Goal: Task Accomplishment & Management: Use online tool/utility

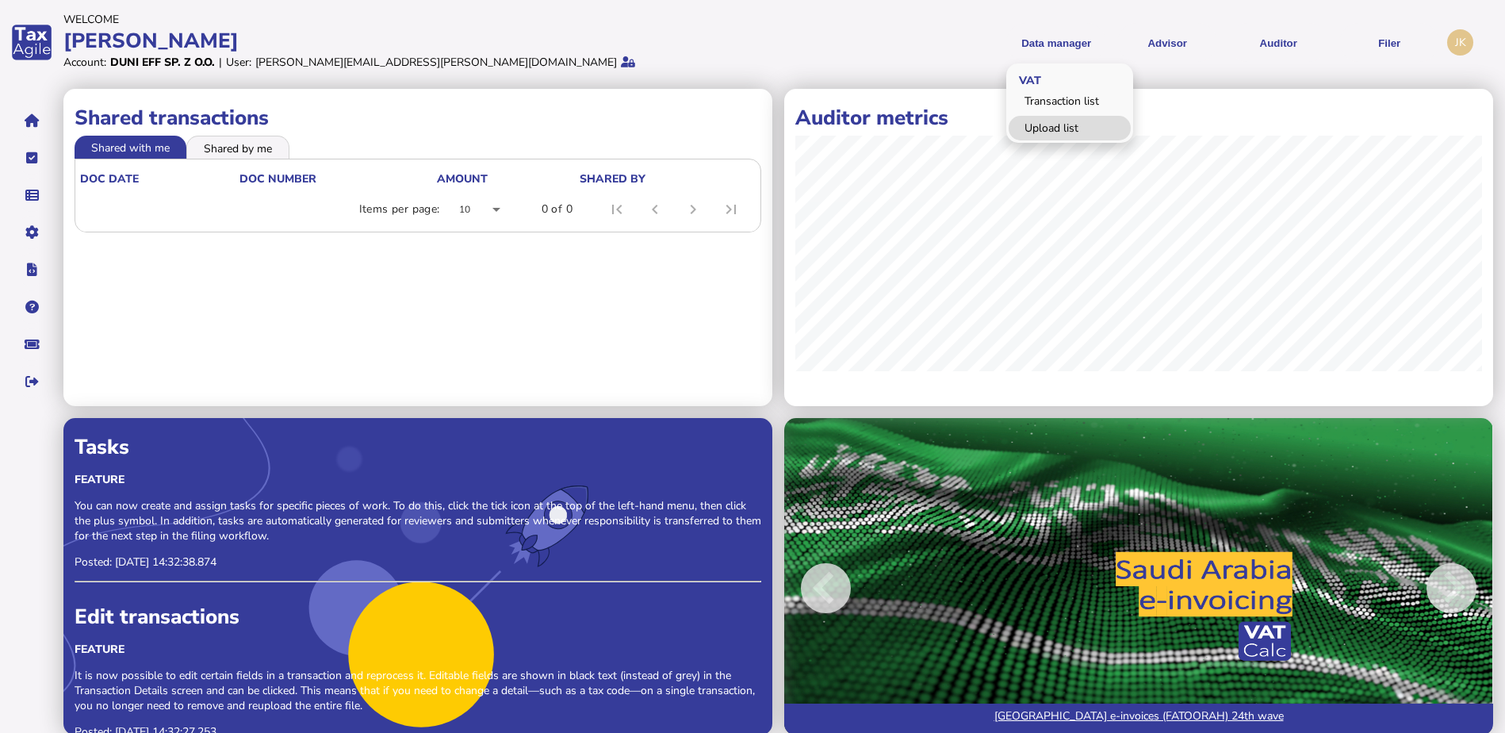
click at [1031, 121] on link "Upload list" at bounding box center [1070, 128] width 122 height 25
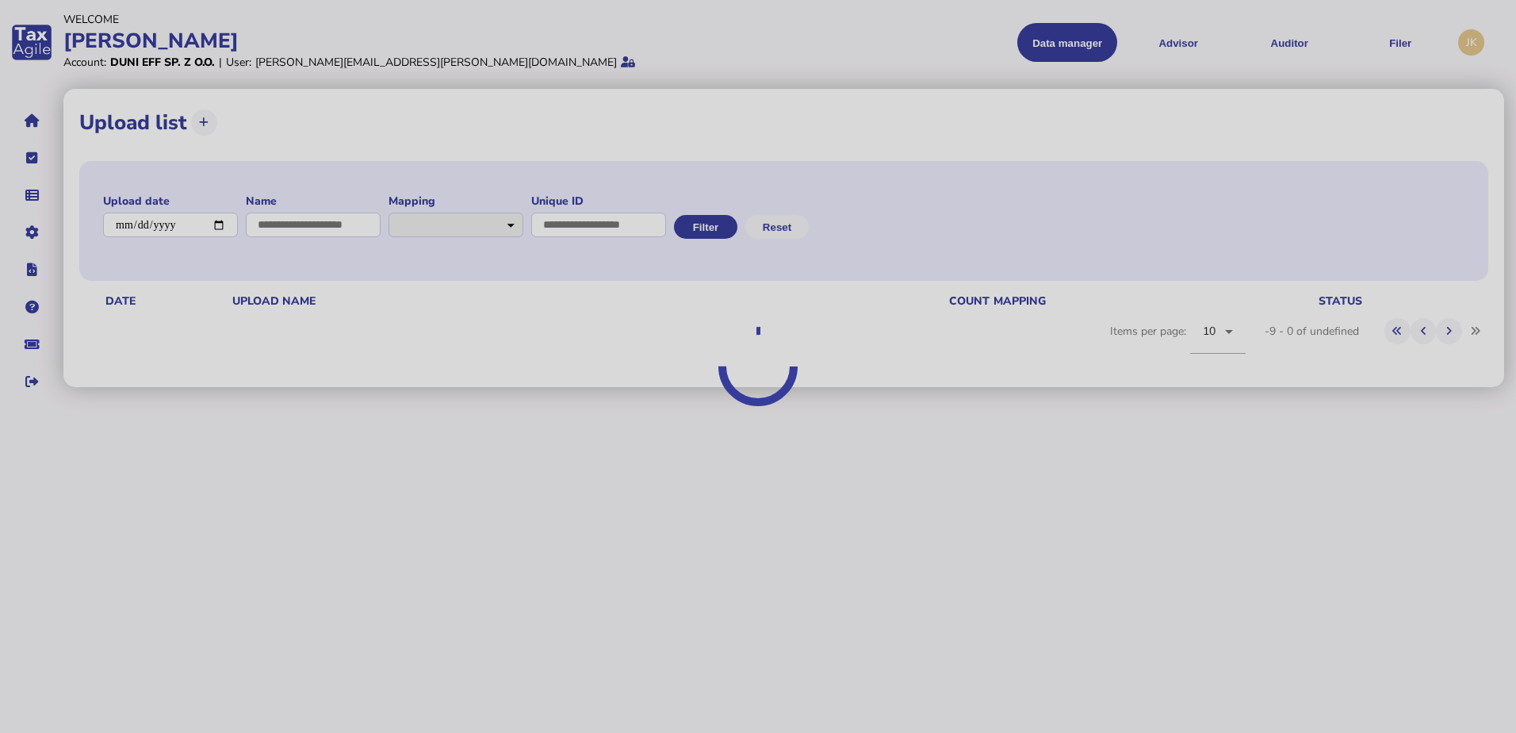
select select "**********"
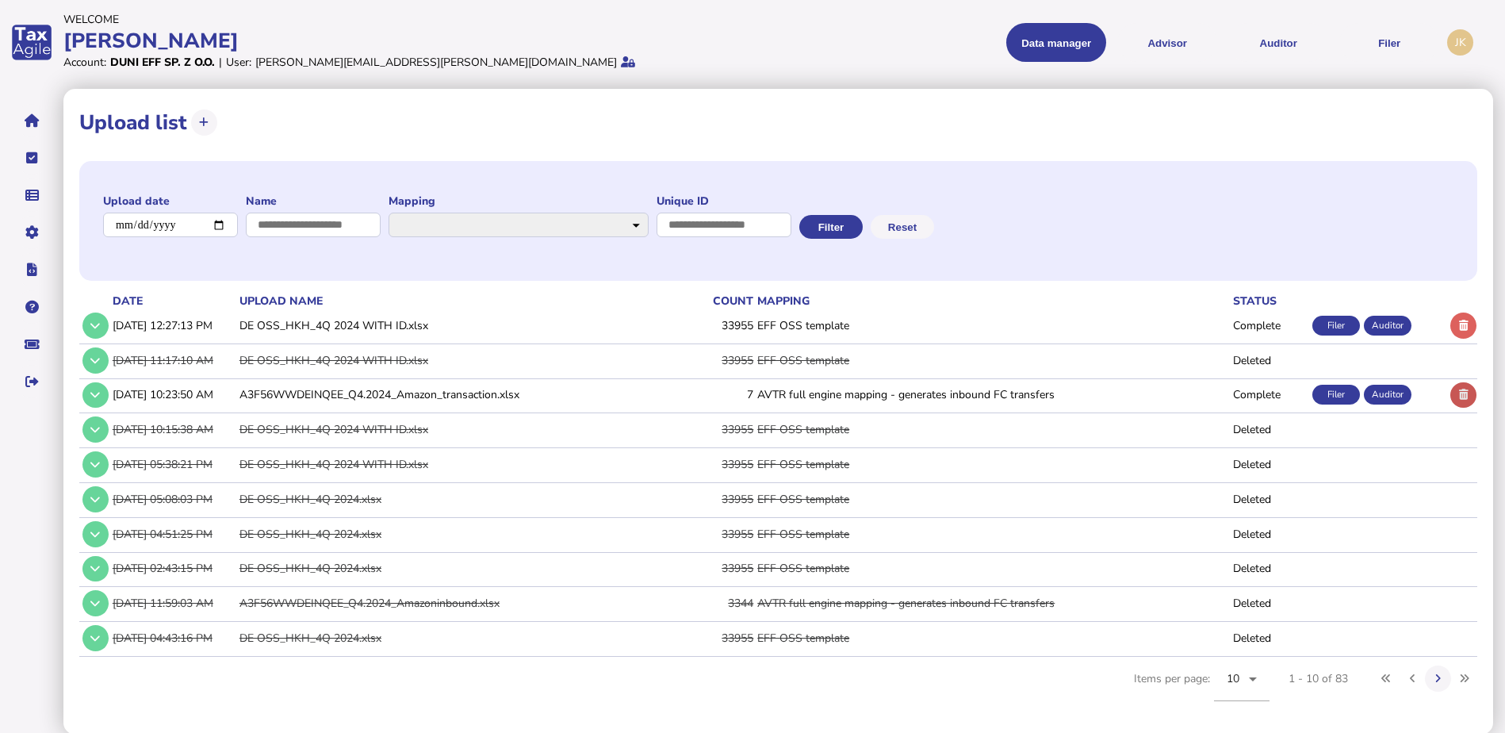
click at [1463, 396] on icon at bounding box center [1464, 394] width 10 height 10
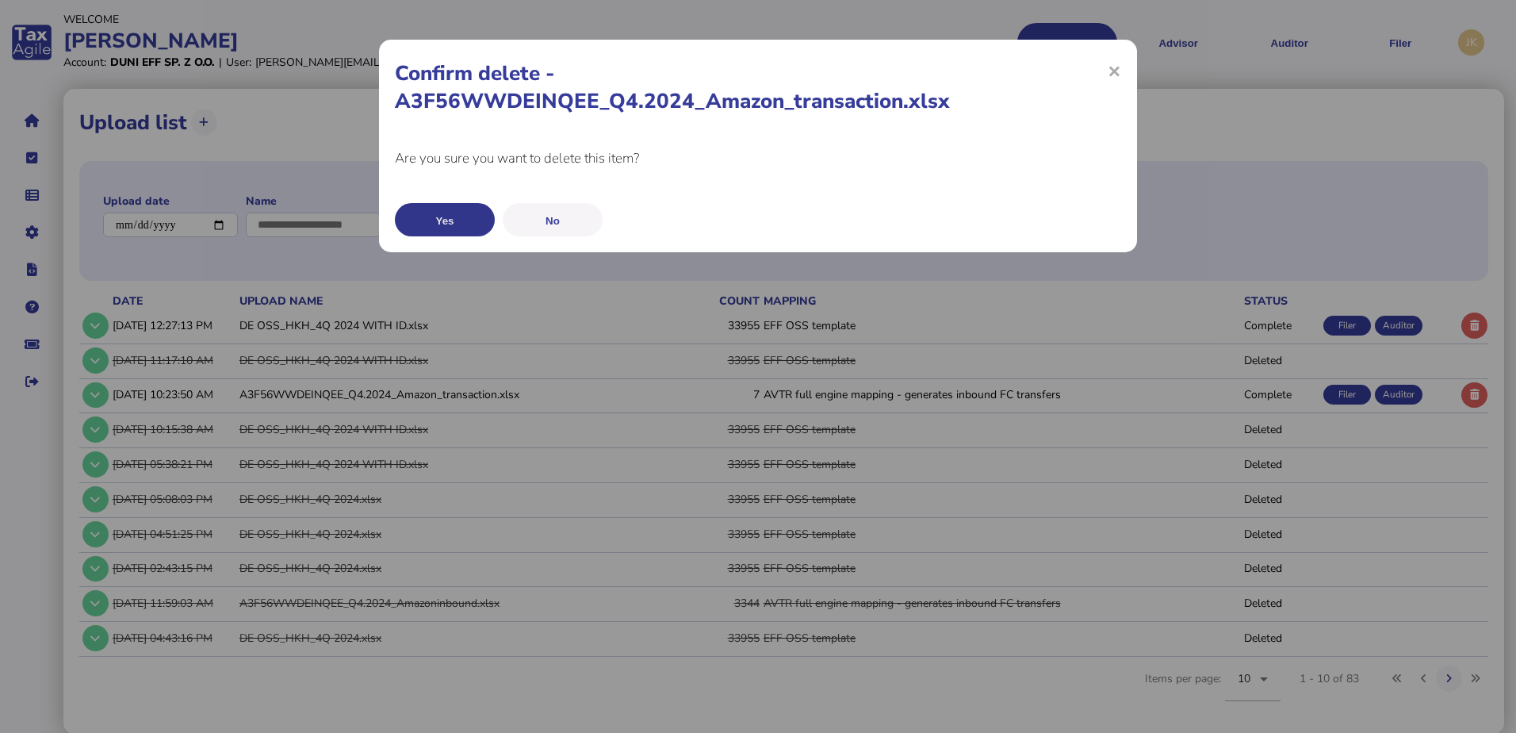
click at [446, 222] on button "Yes" at bounding box center [445, 219] width 100 height 33
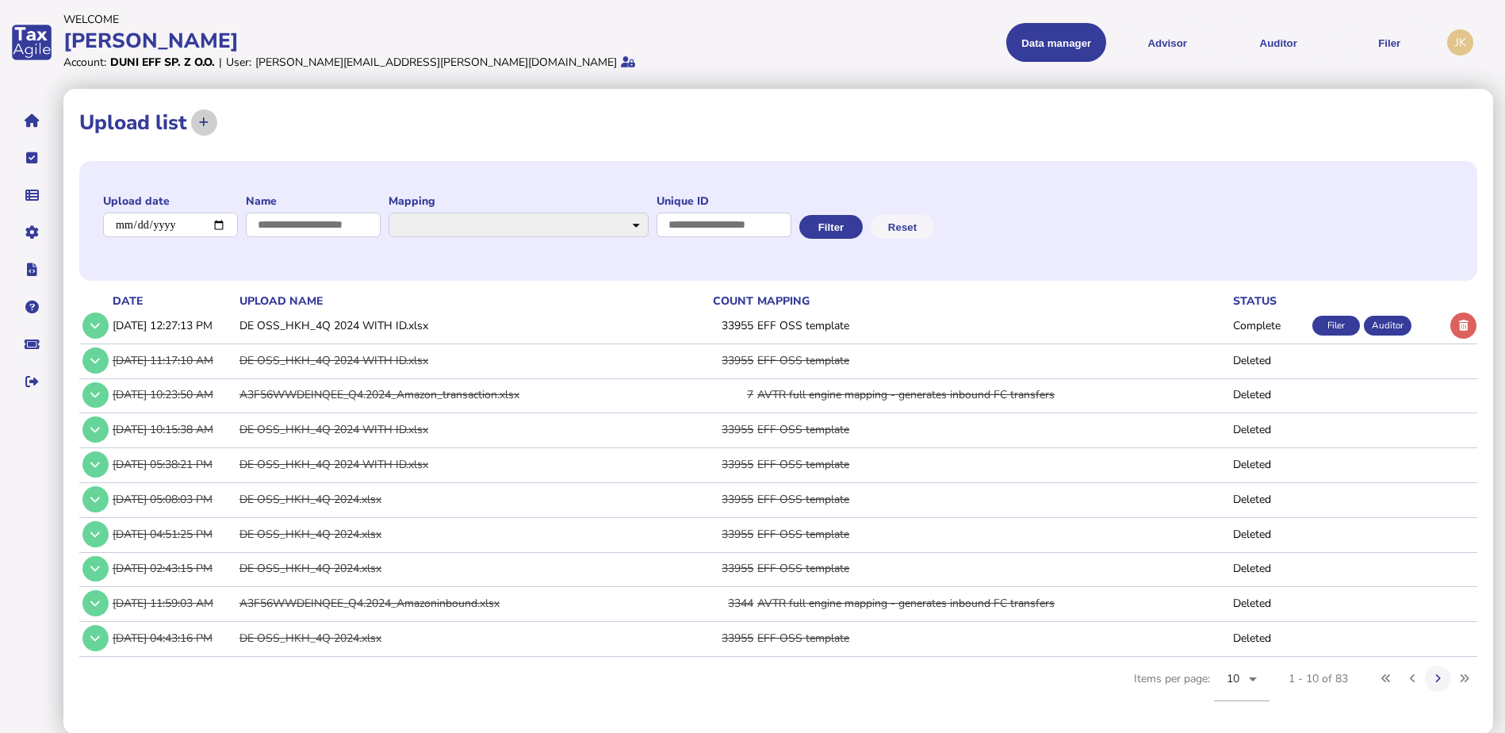
click at [197, 118] on button at bounding box center [204, 122] width 26 height 26
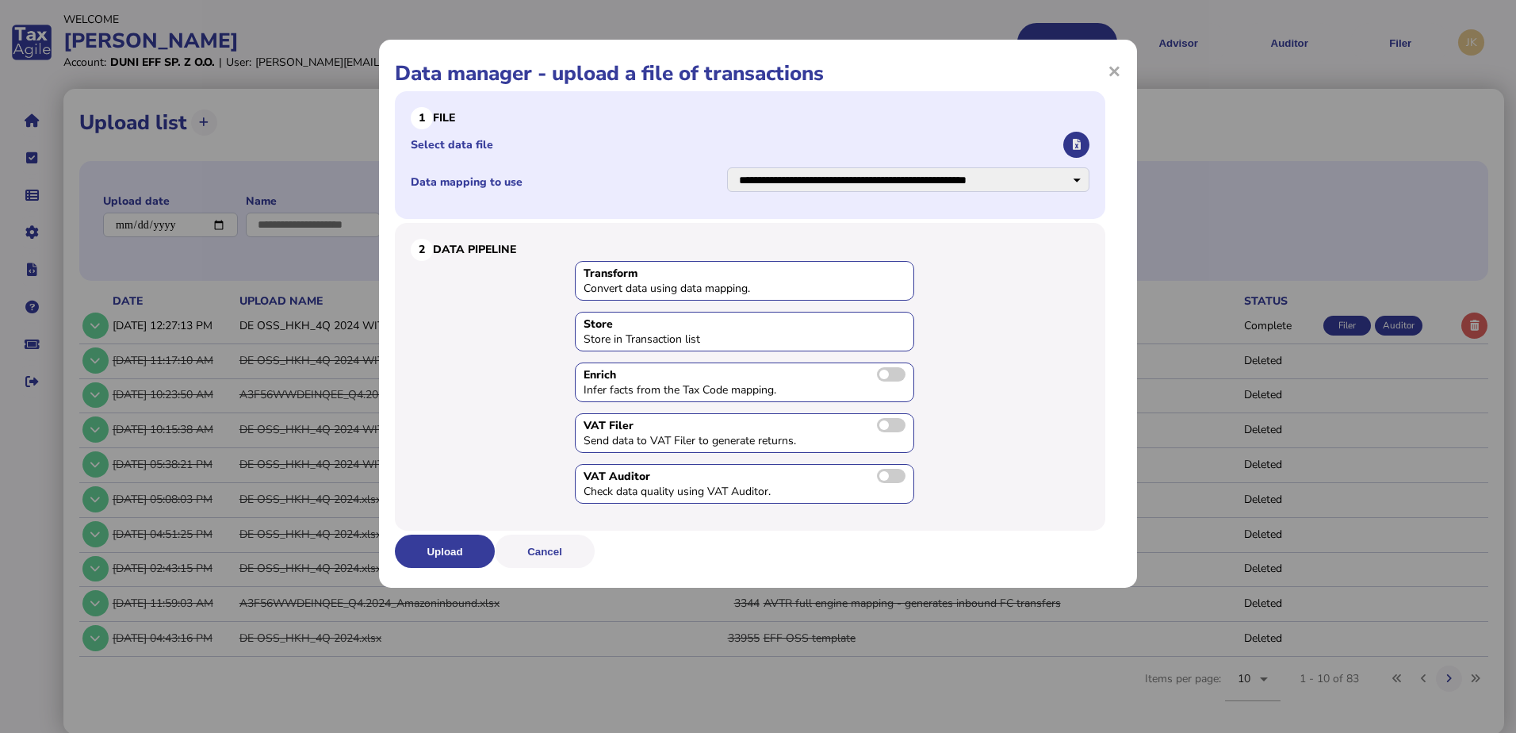
click at [1077, 146] on icon "button" at bounding box center [1077, 145] width 8 height 10
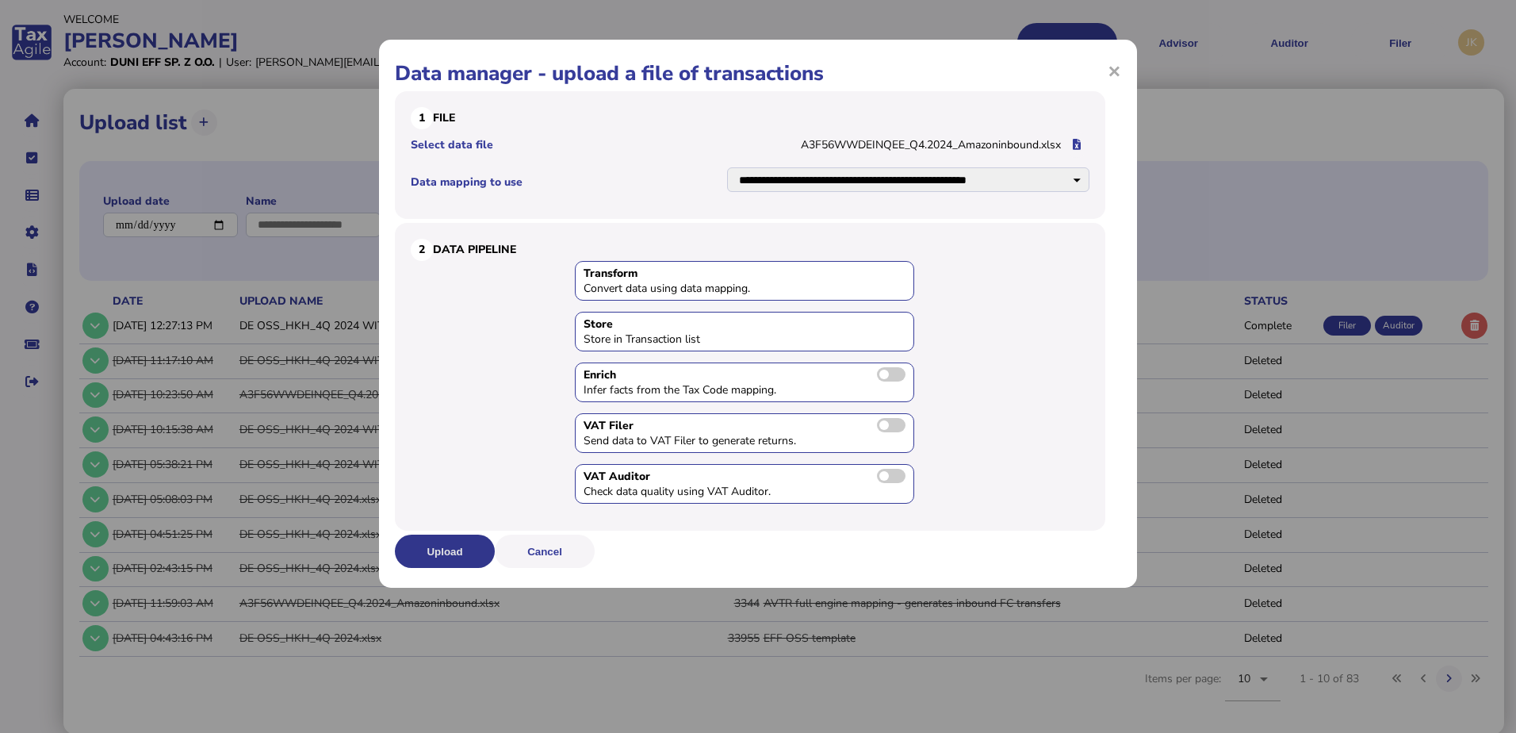
click at [420, 546] on button "Upload" at bounding box center [445, 550] width 100 height 33
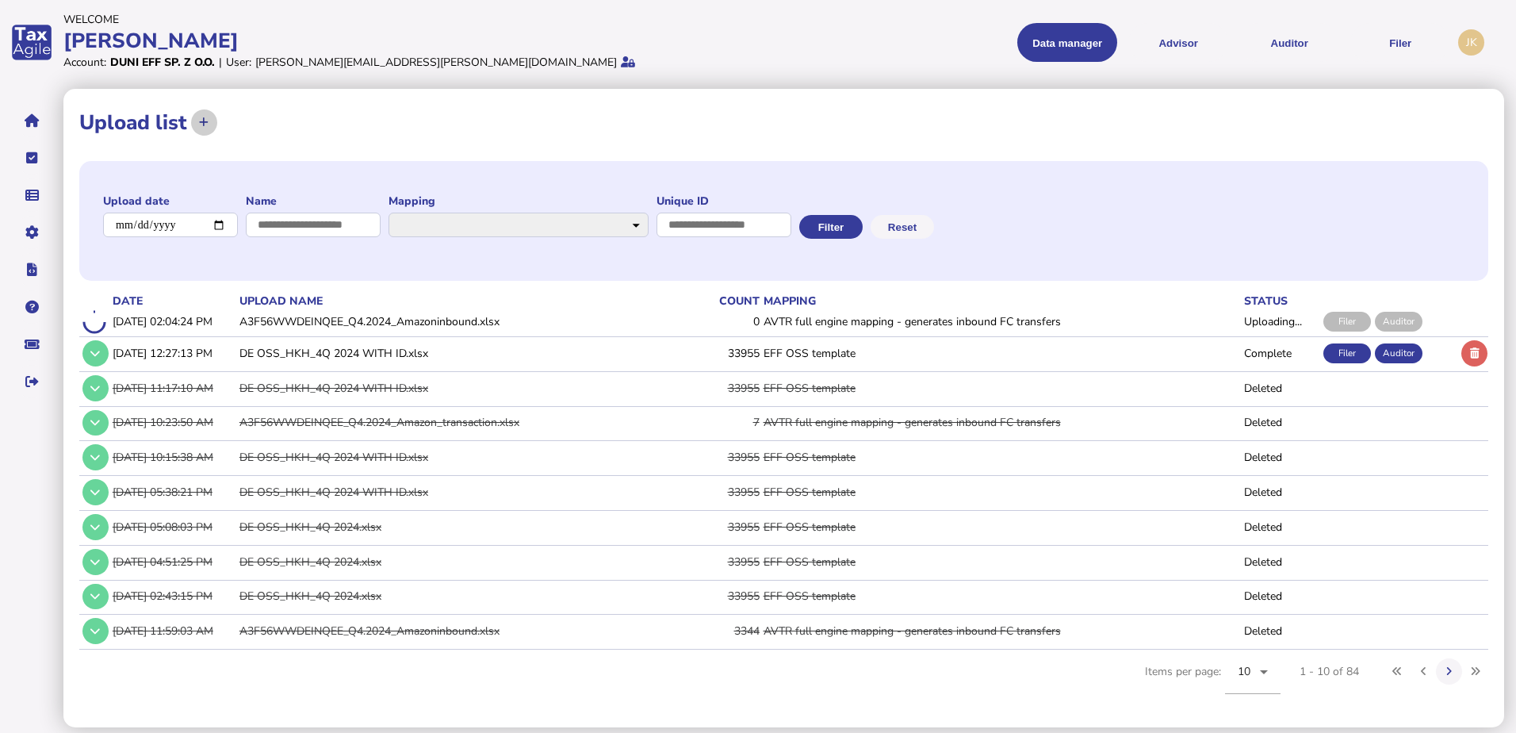
click at [201, 121] on icon at bounding box center [204, 122] width 10 height 10
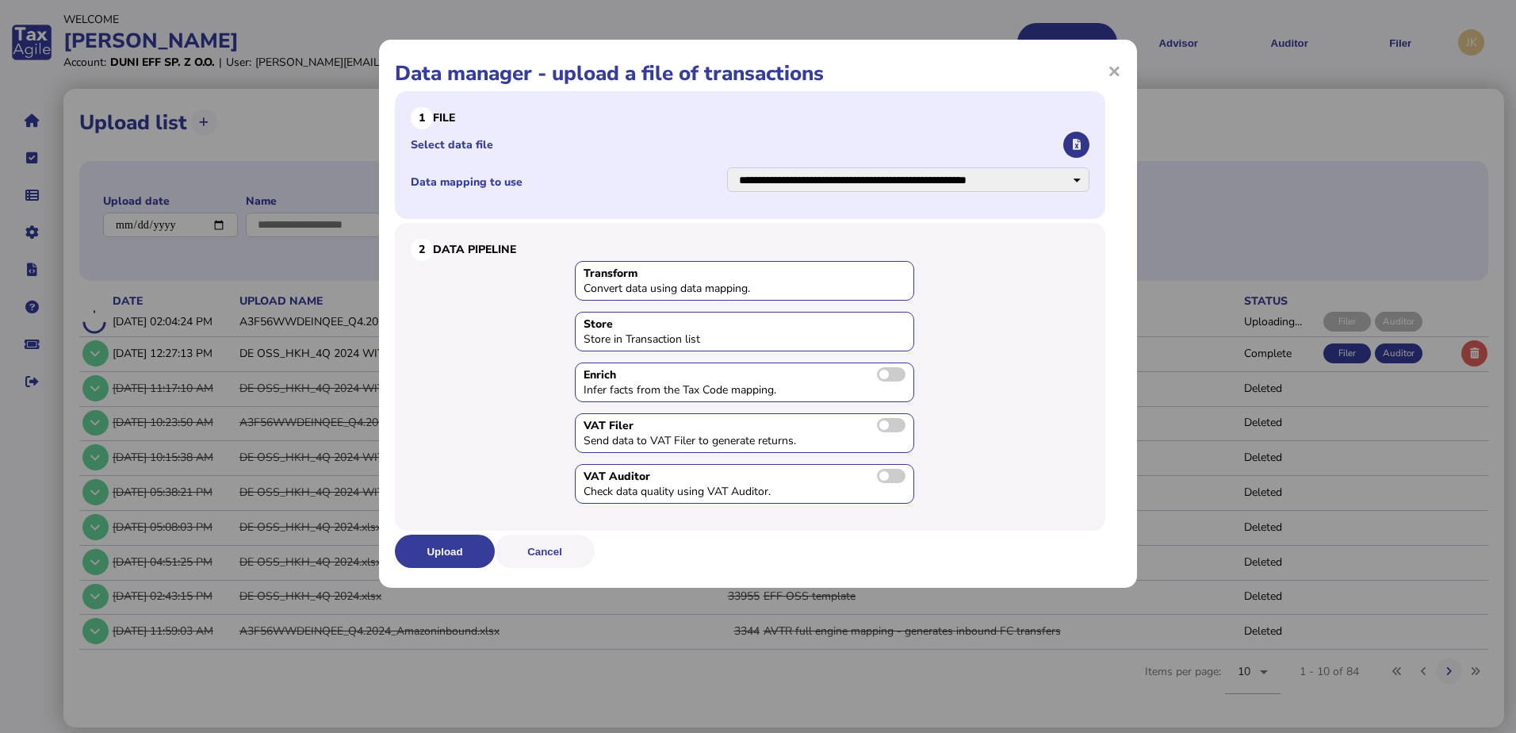
click at [1073, 147] on icon "button" at bounding box center [1077, 145] width 8 height 10
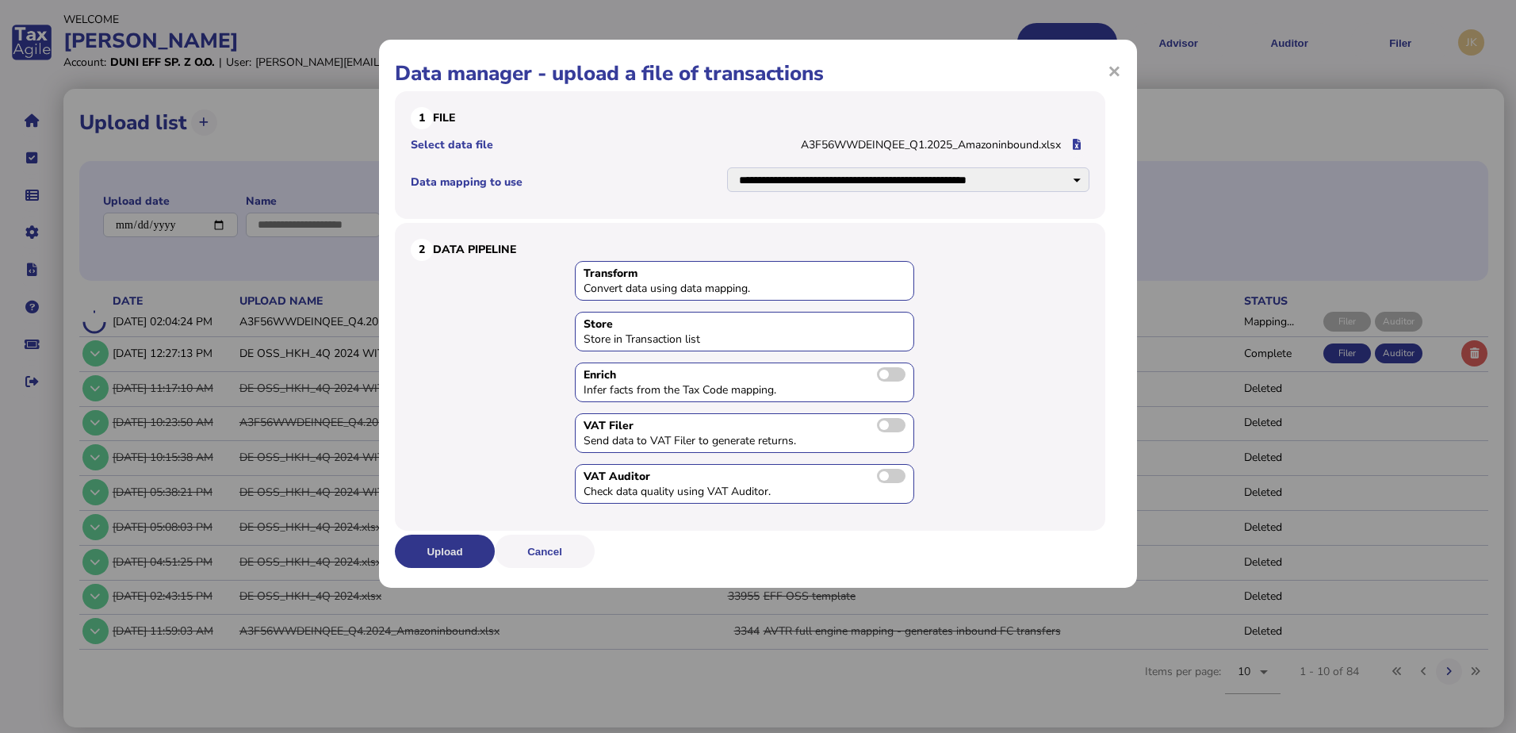
click at [443, 549] on button "Upload" at bounding box center [445, 550] width 100 height 33
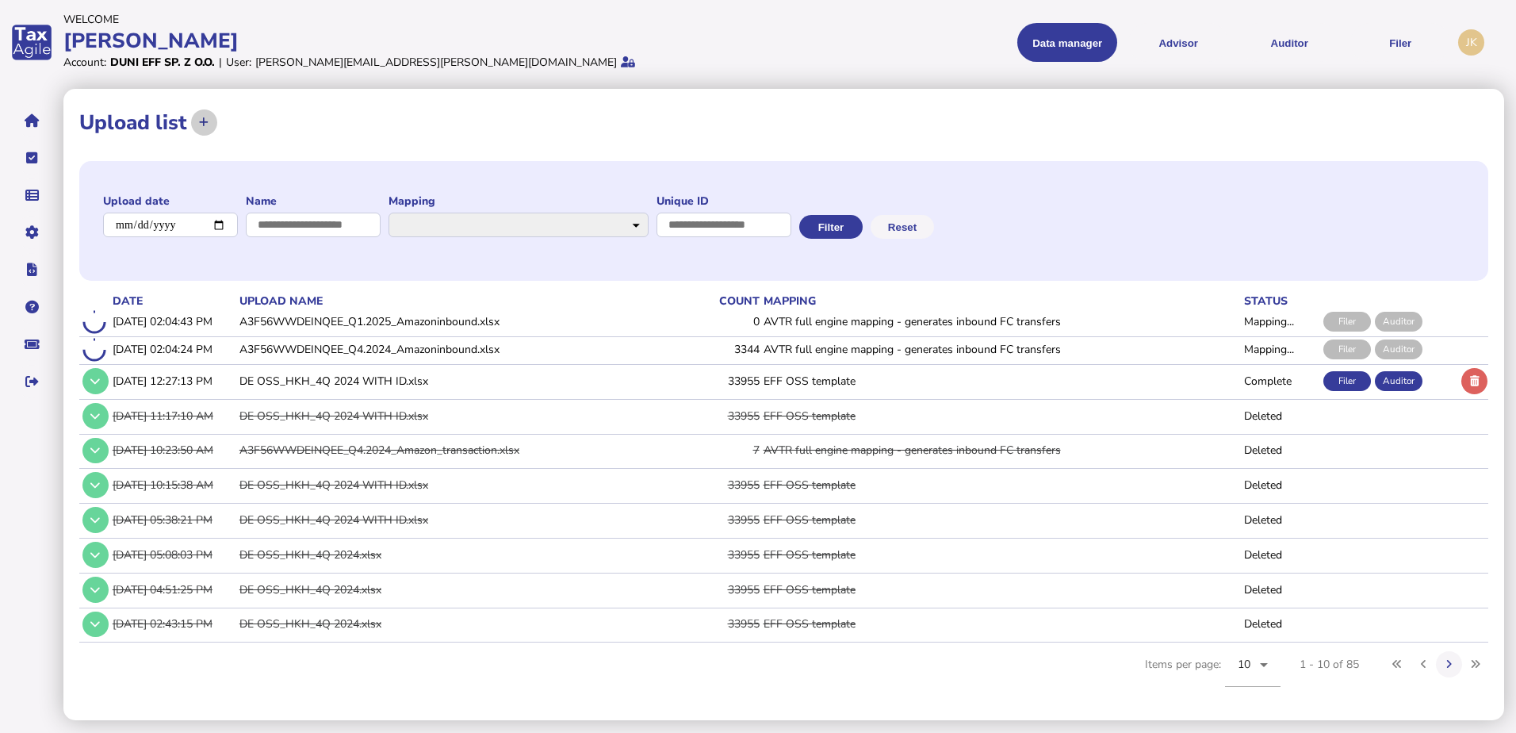
click at [205, 123] on icon at bounding box center [204, 122] width 10 height 10
select select "**********"
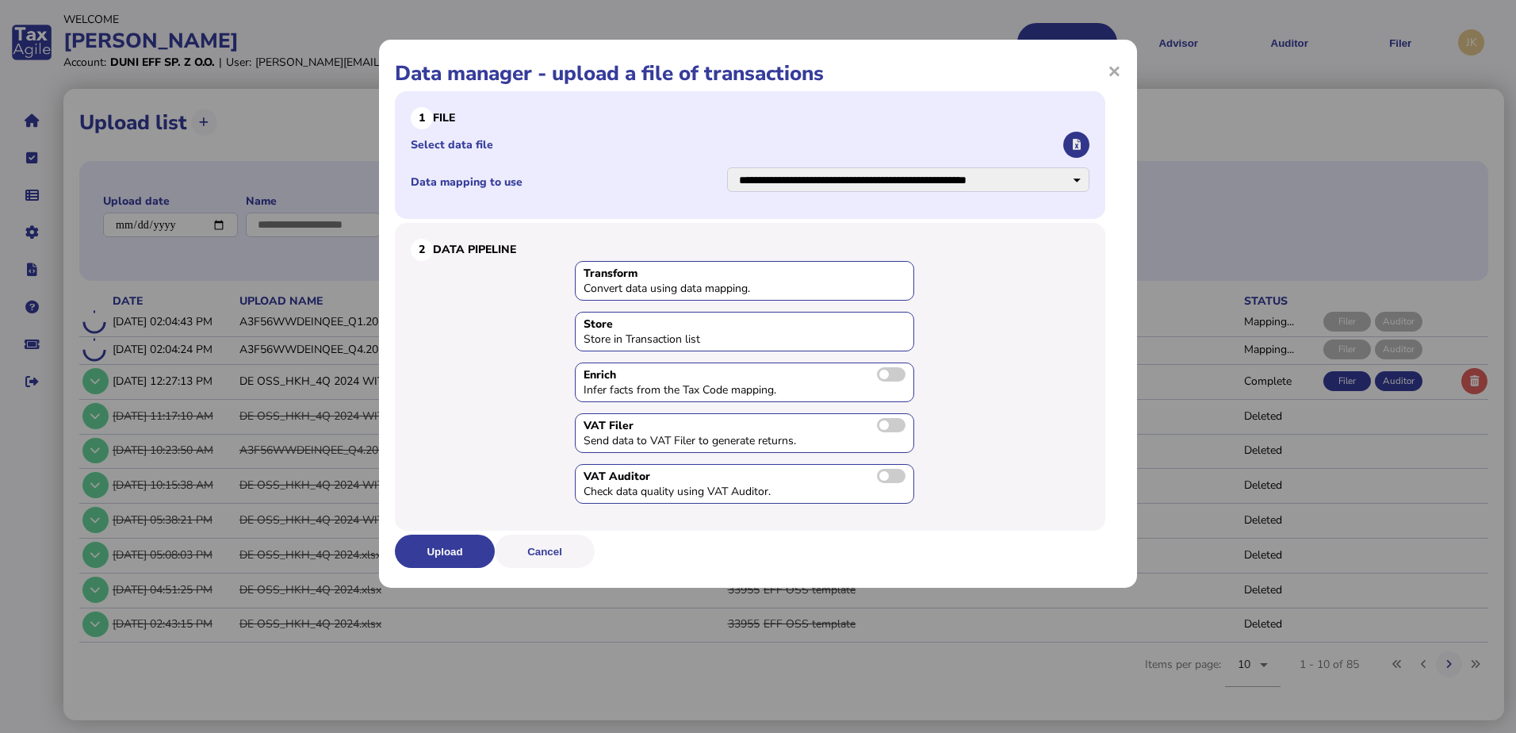
click at [1071, 146] on button "button" at bounding box center [1076, 145] width 26 height 26
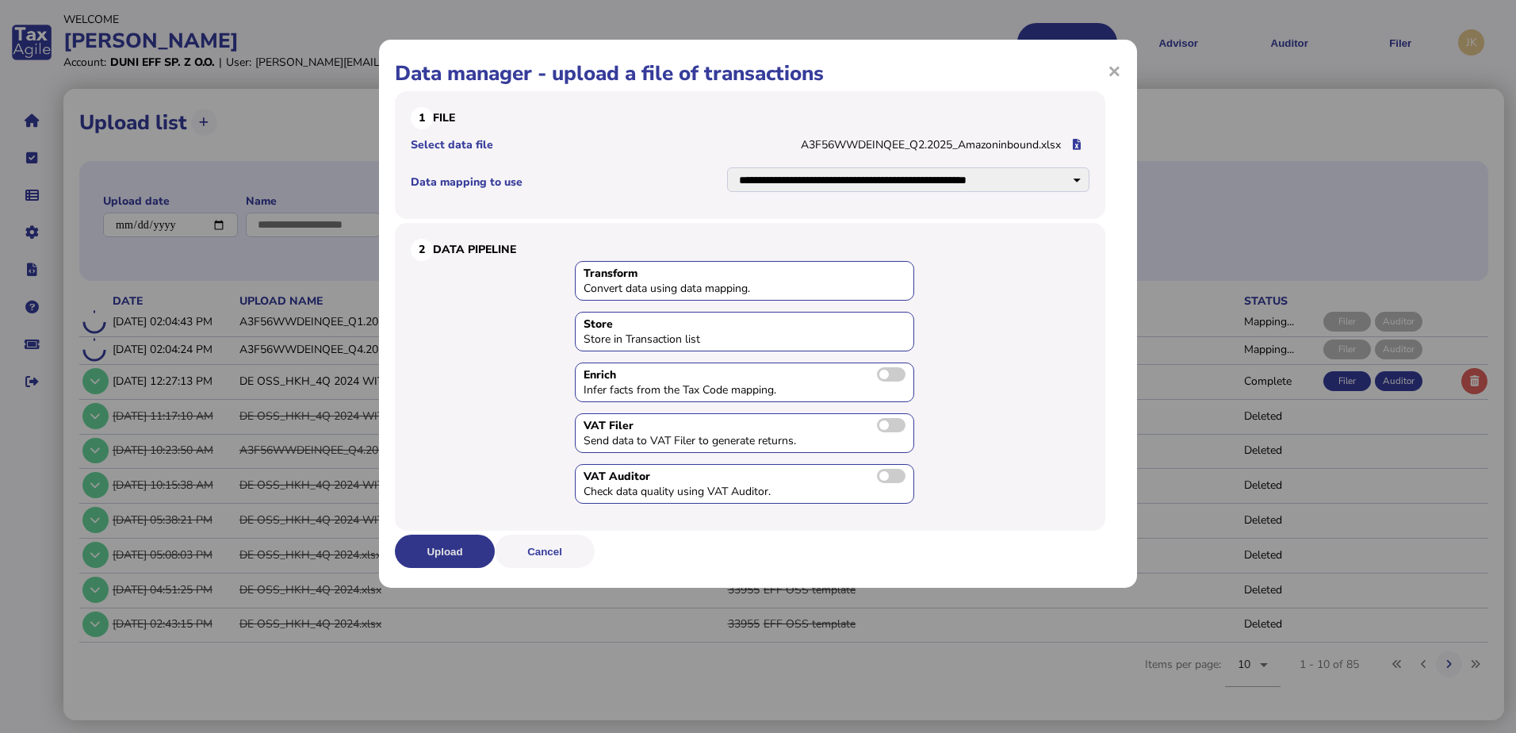
click at [451, 552] on button "Upload" at bounding box center [445, 550] width 100 height 33
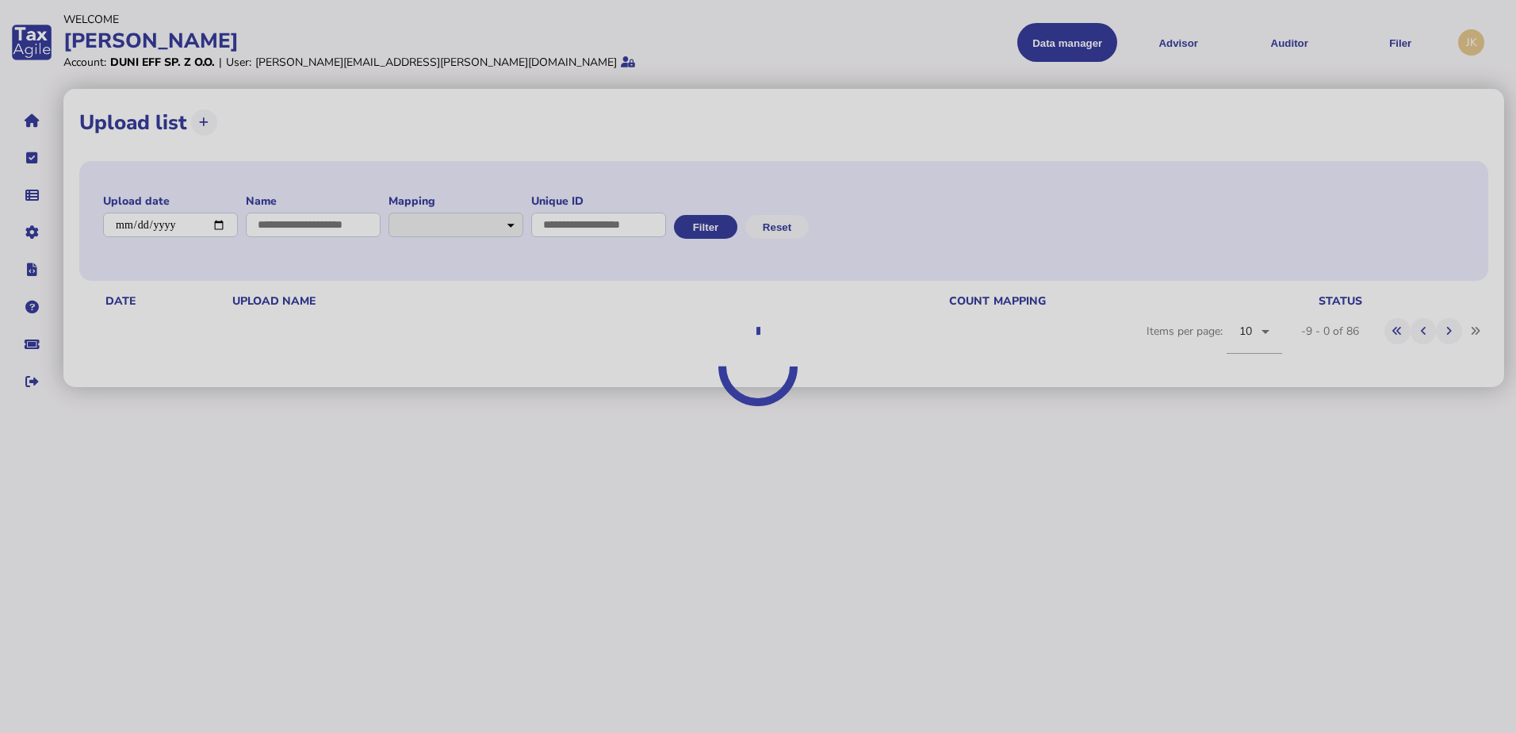
select select "**********"
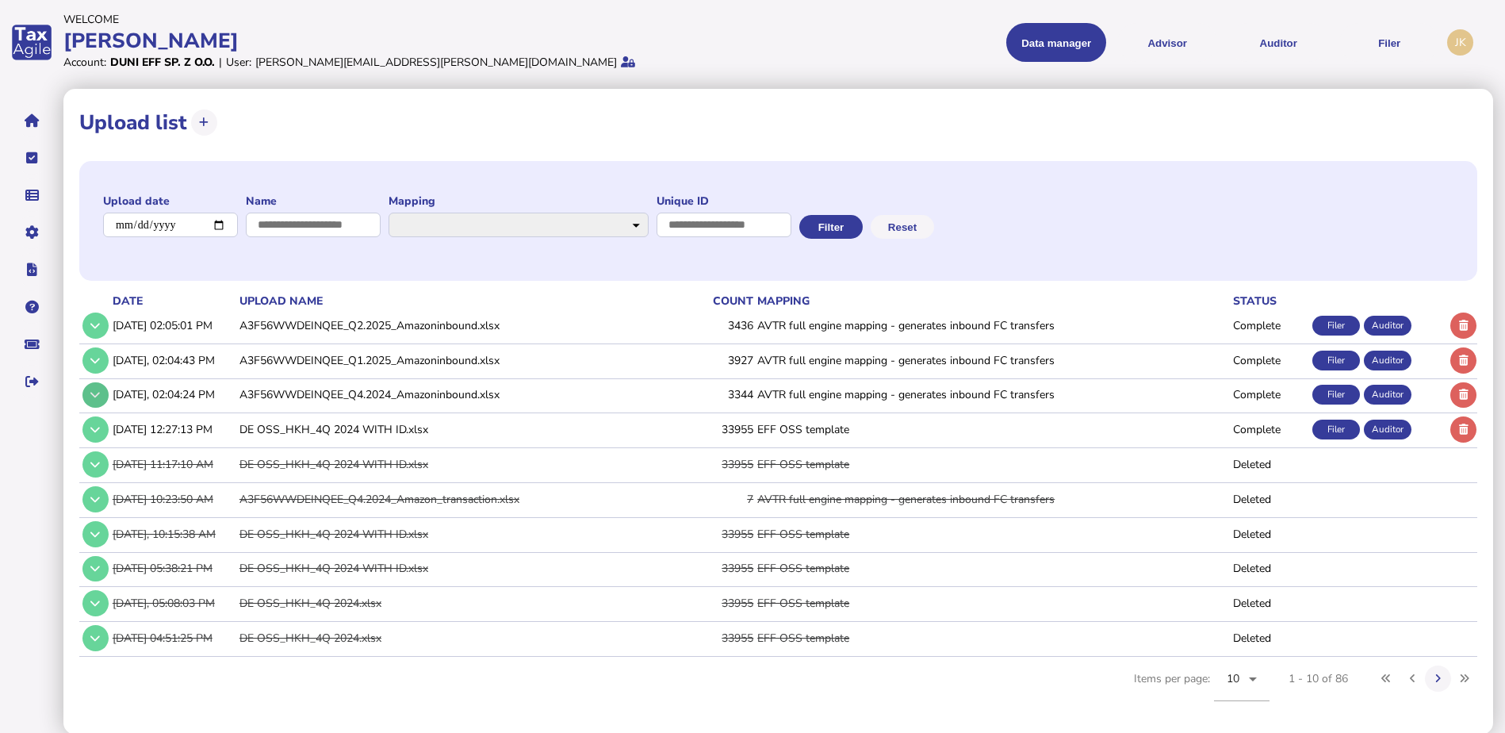
click at [104, 397] on button at bounding box center [95, 395] width 26 height 26
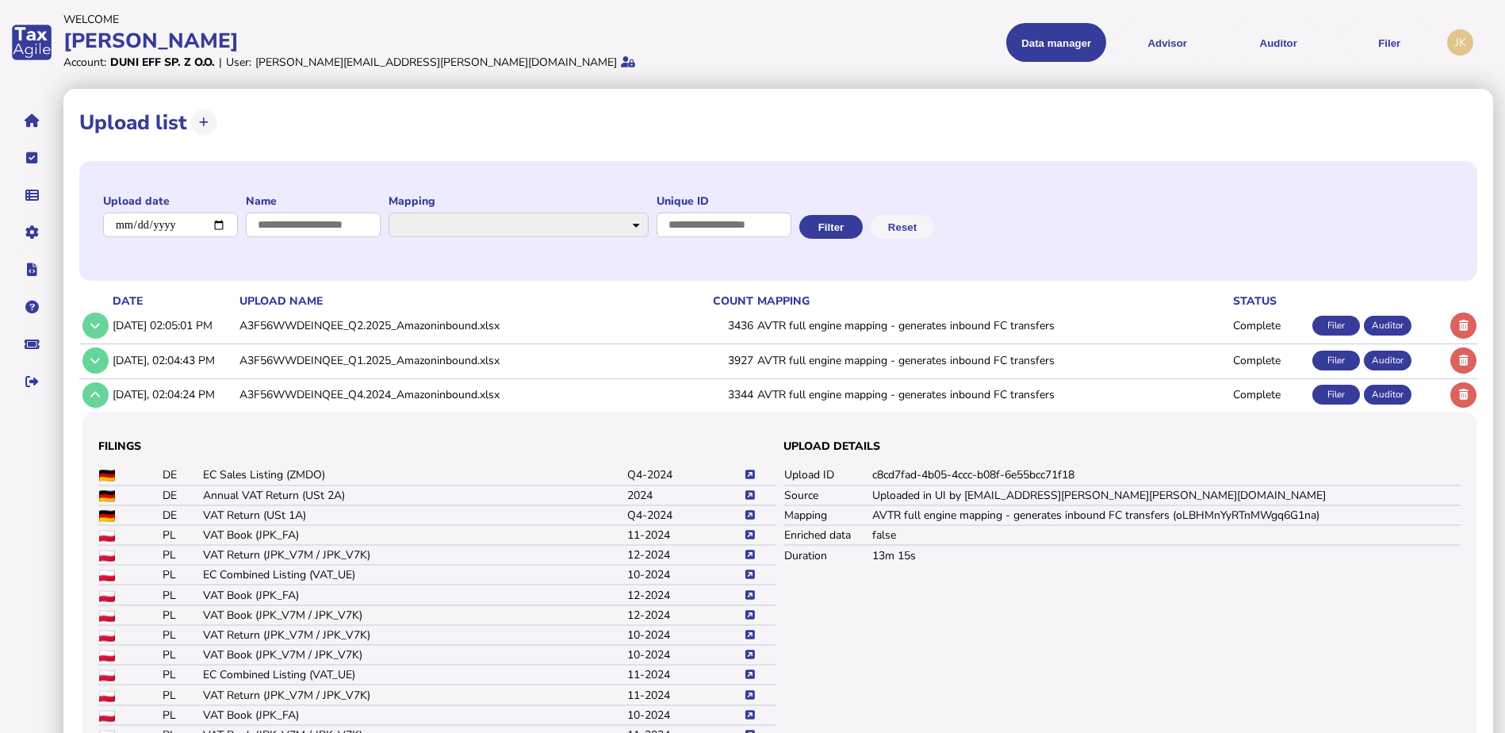
click at [749, 514] on icon at bounding box center [750, 515] width 10 height 10
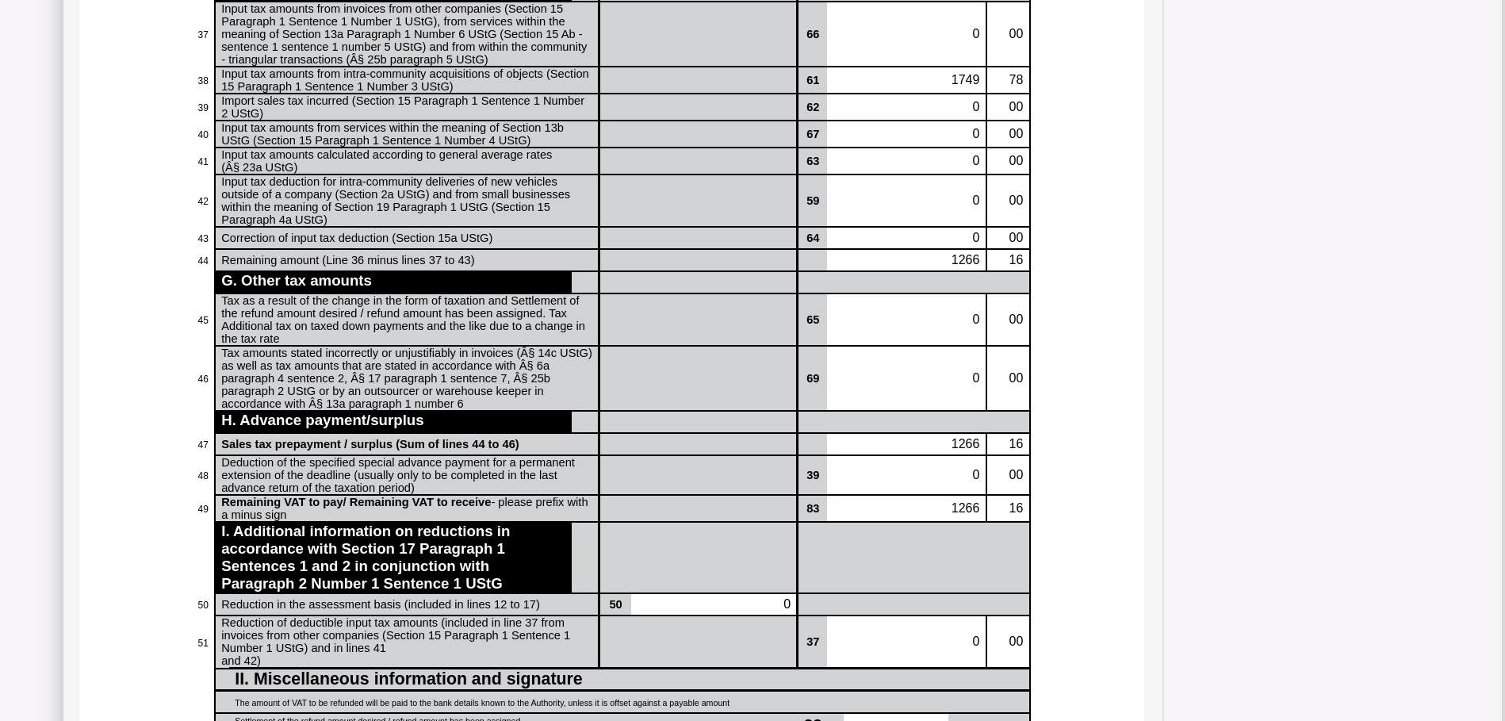
scroll to position [1628, 0]
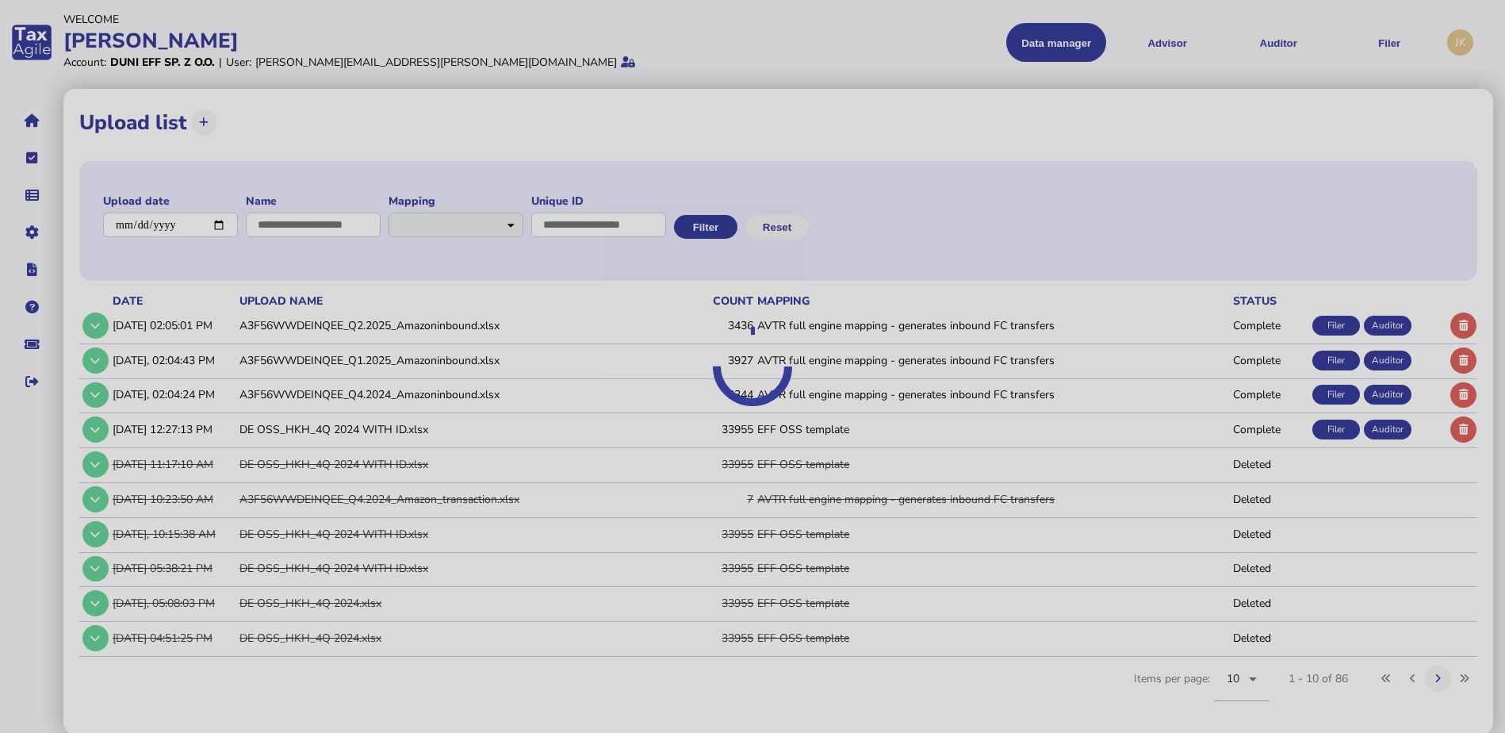
select select "**********"
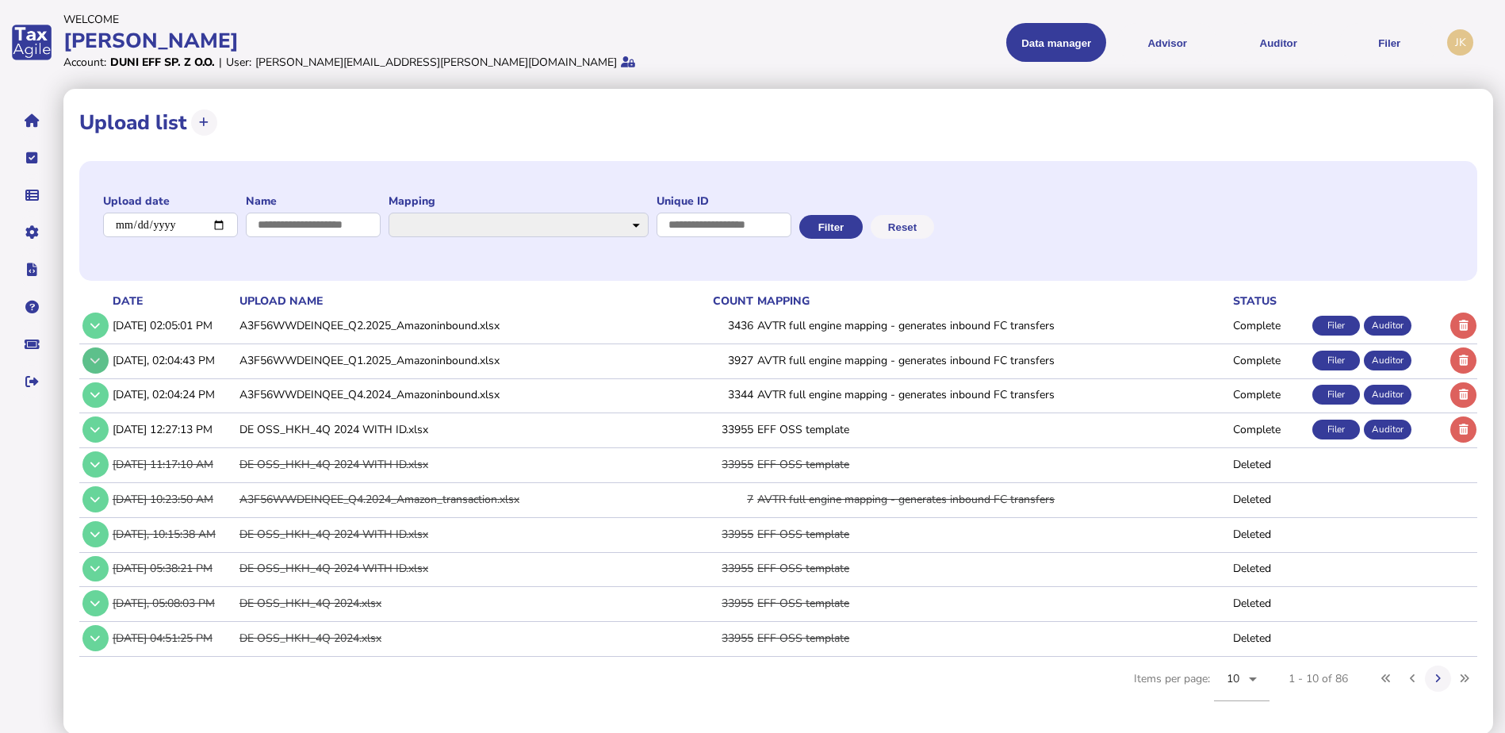
click at [95, 356] on icon at bounding box center [95, 360] width 10 height 10
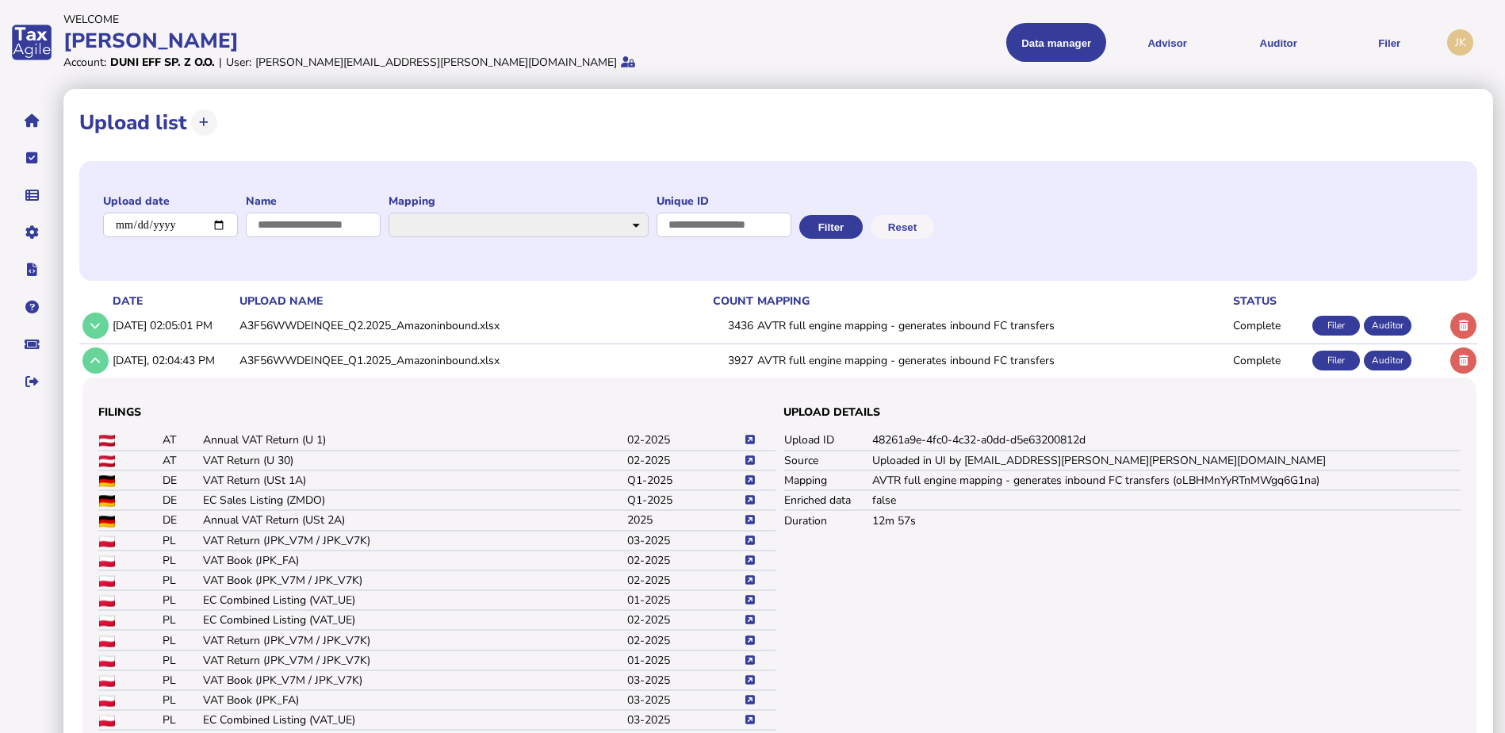
click at [752, 481] on icon at bounding box center [750, 480] width 10 height 10
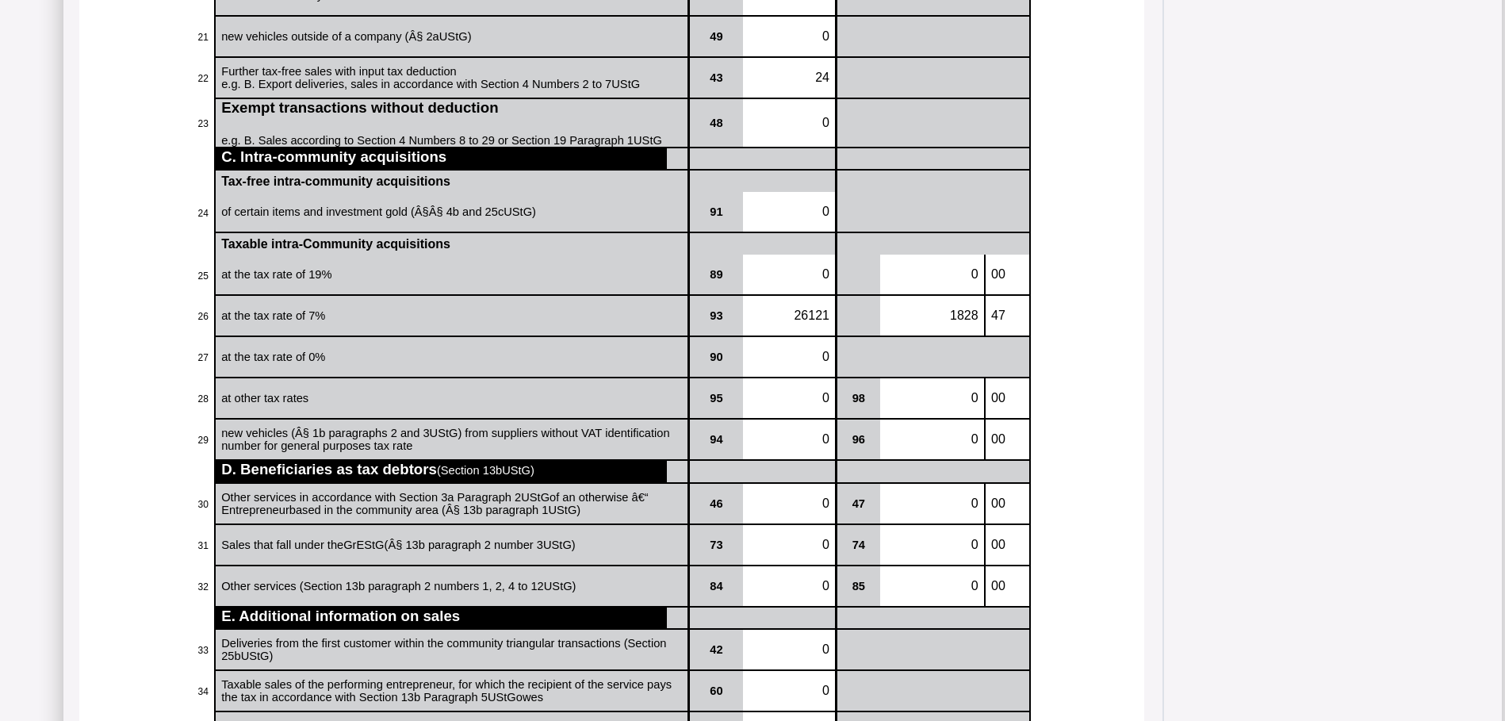
scroll to position [951, 0]
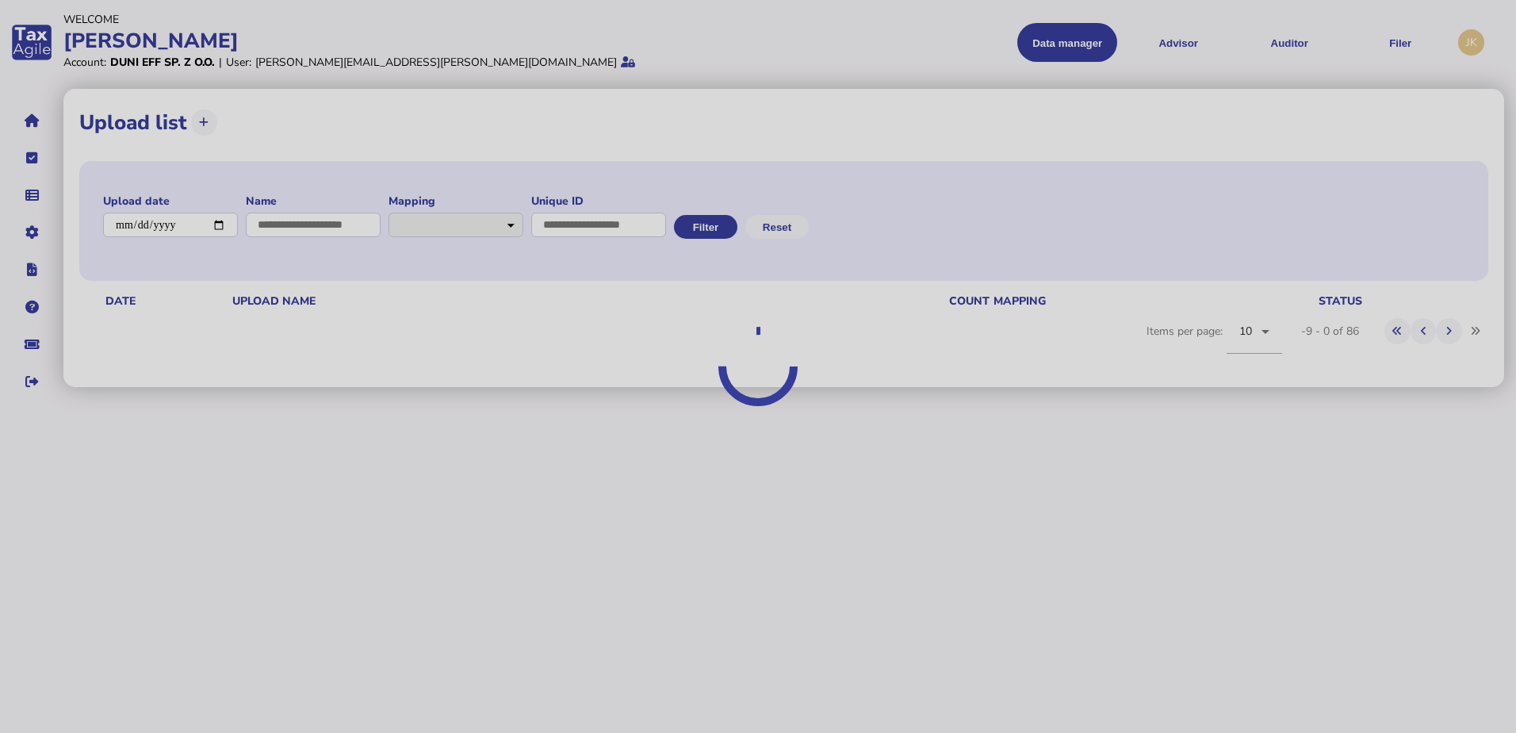
select select "**********"
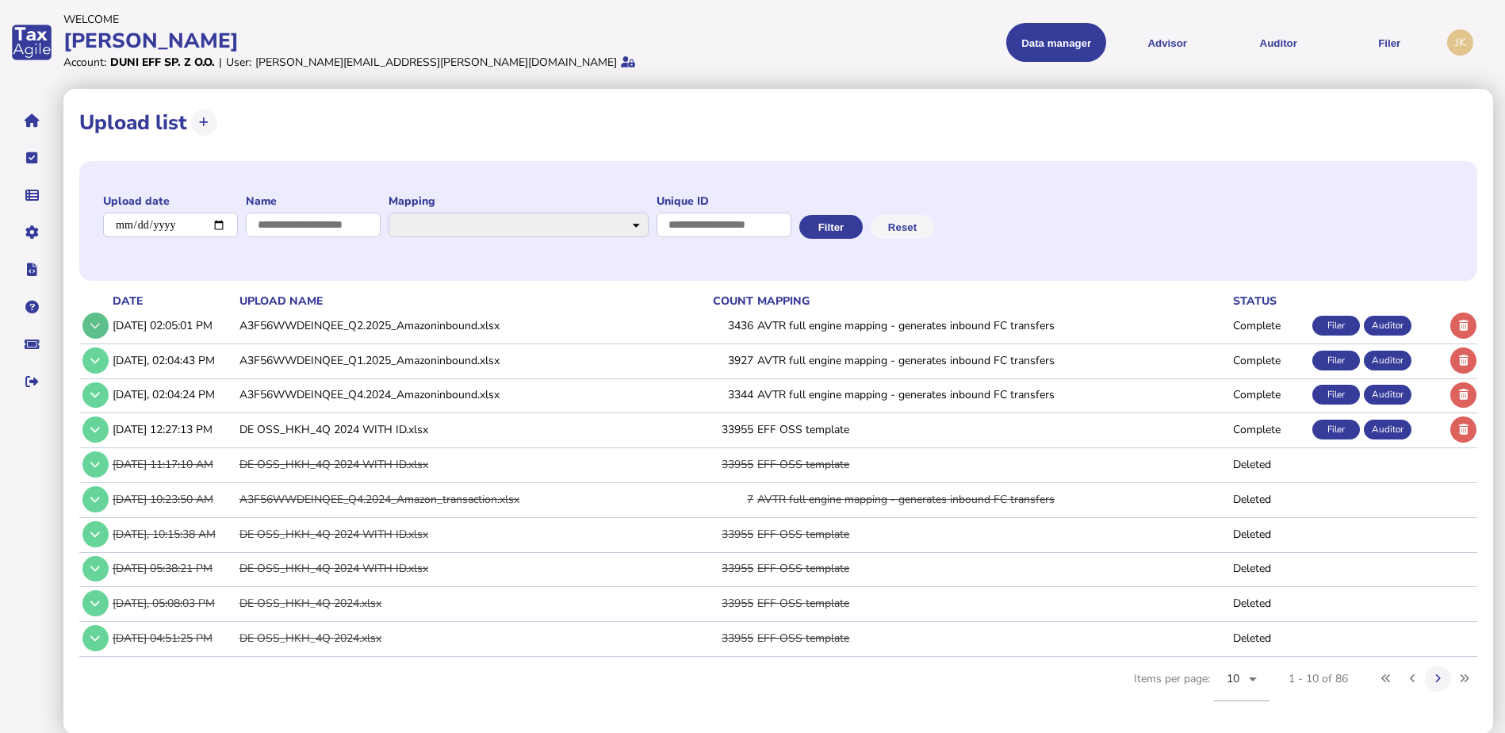
click at [98, 327] on icon at bounding box center [95, 325] width 10 height 10
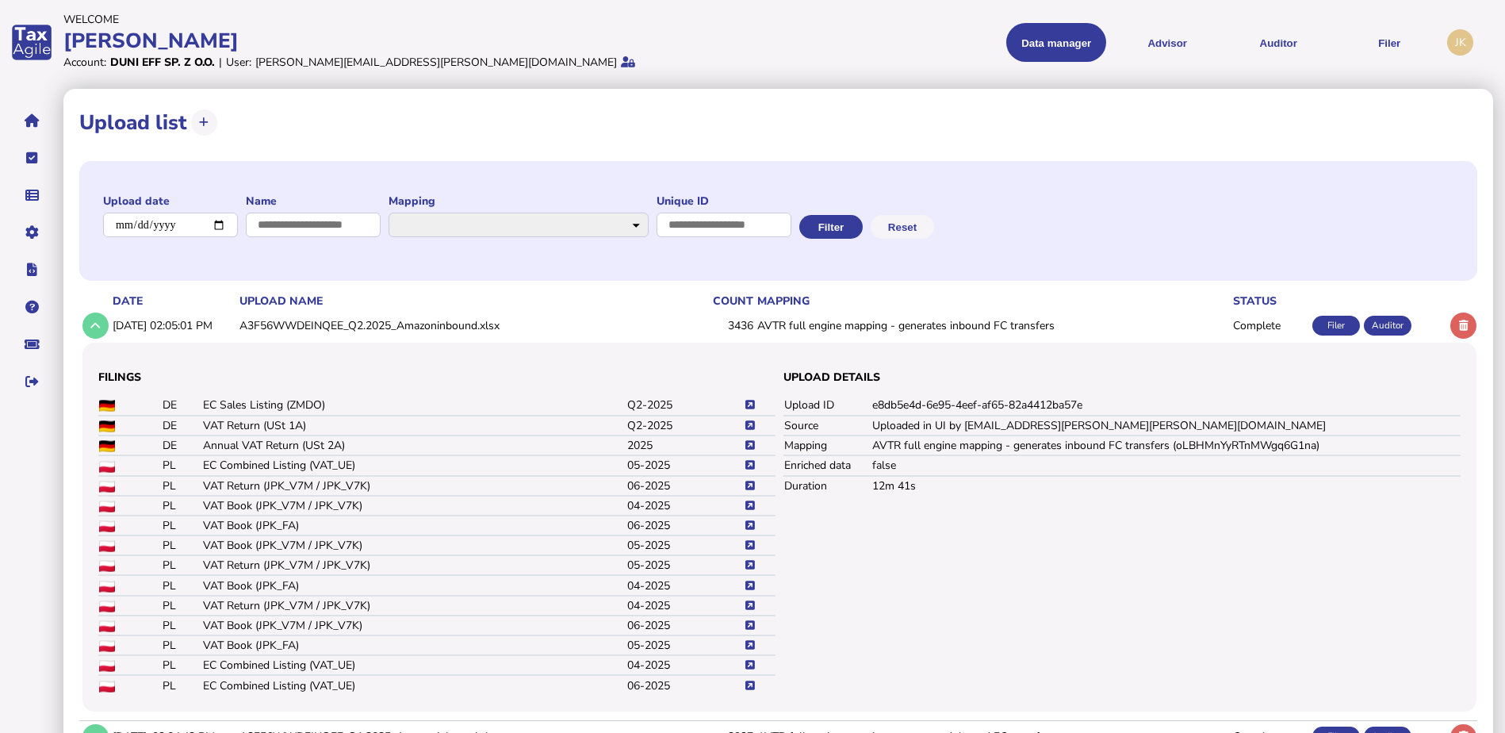
click at [746, 425] on icon at bounding box center [750, 425] width 10 height 10
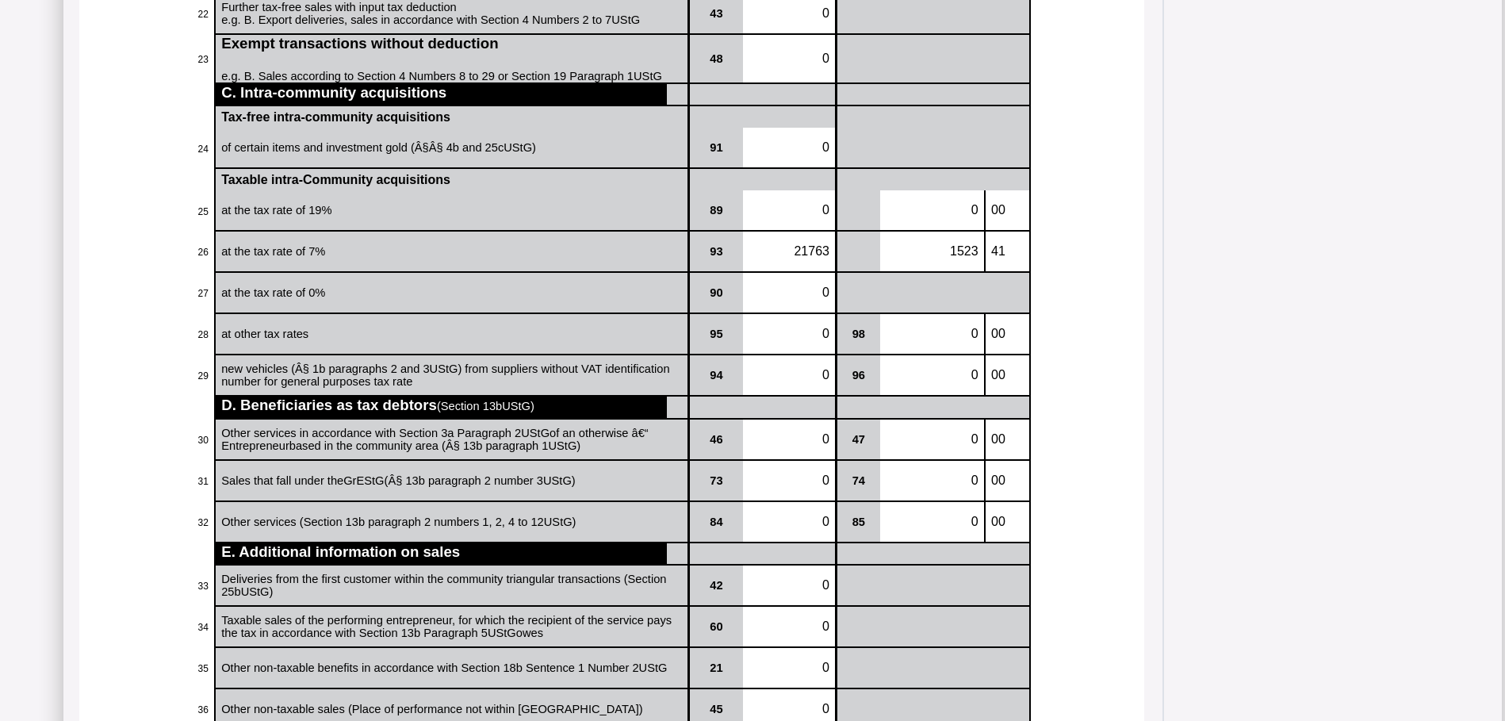
scroll to position [1212, 0]
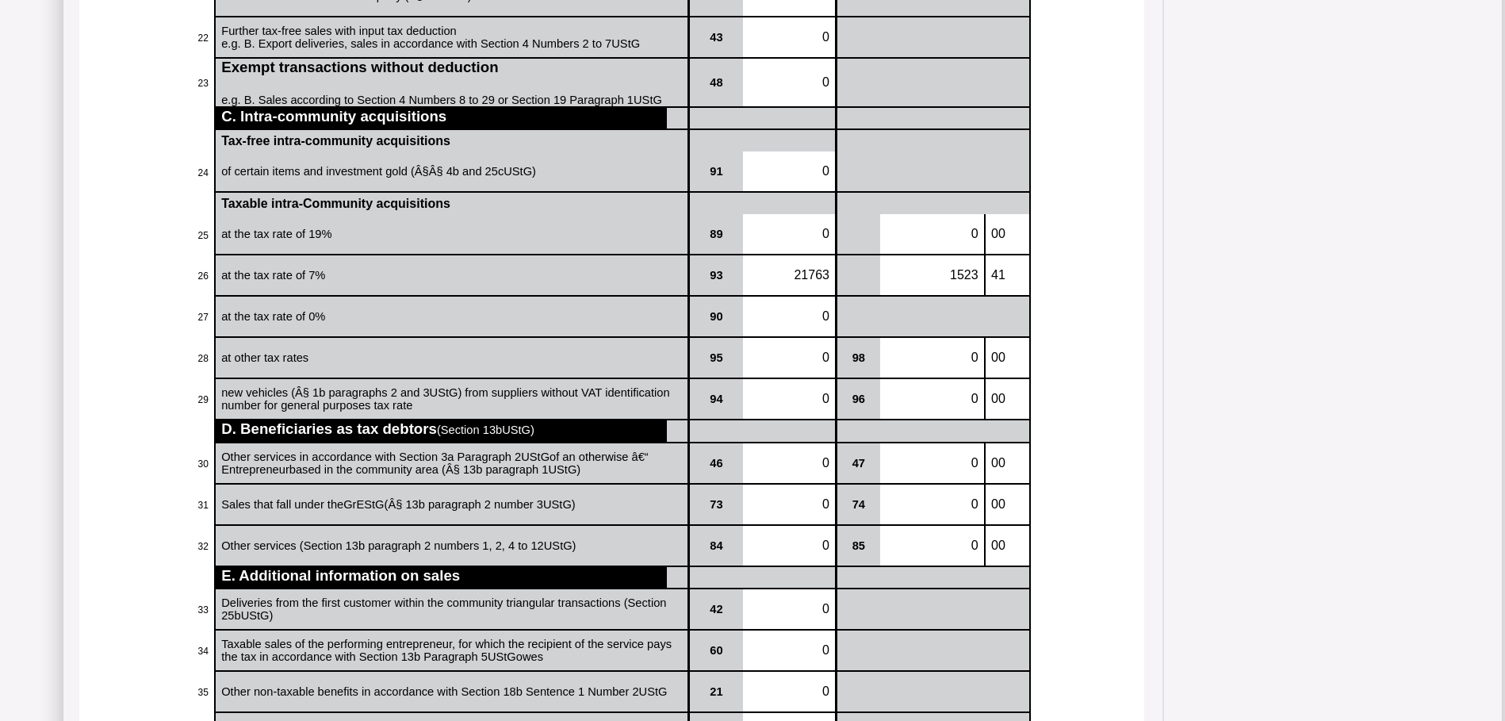
click at [786, 282] on p "21763" at bounding box center [789, 275] width 81 height 14
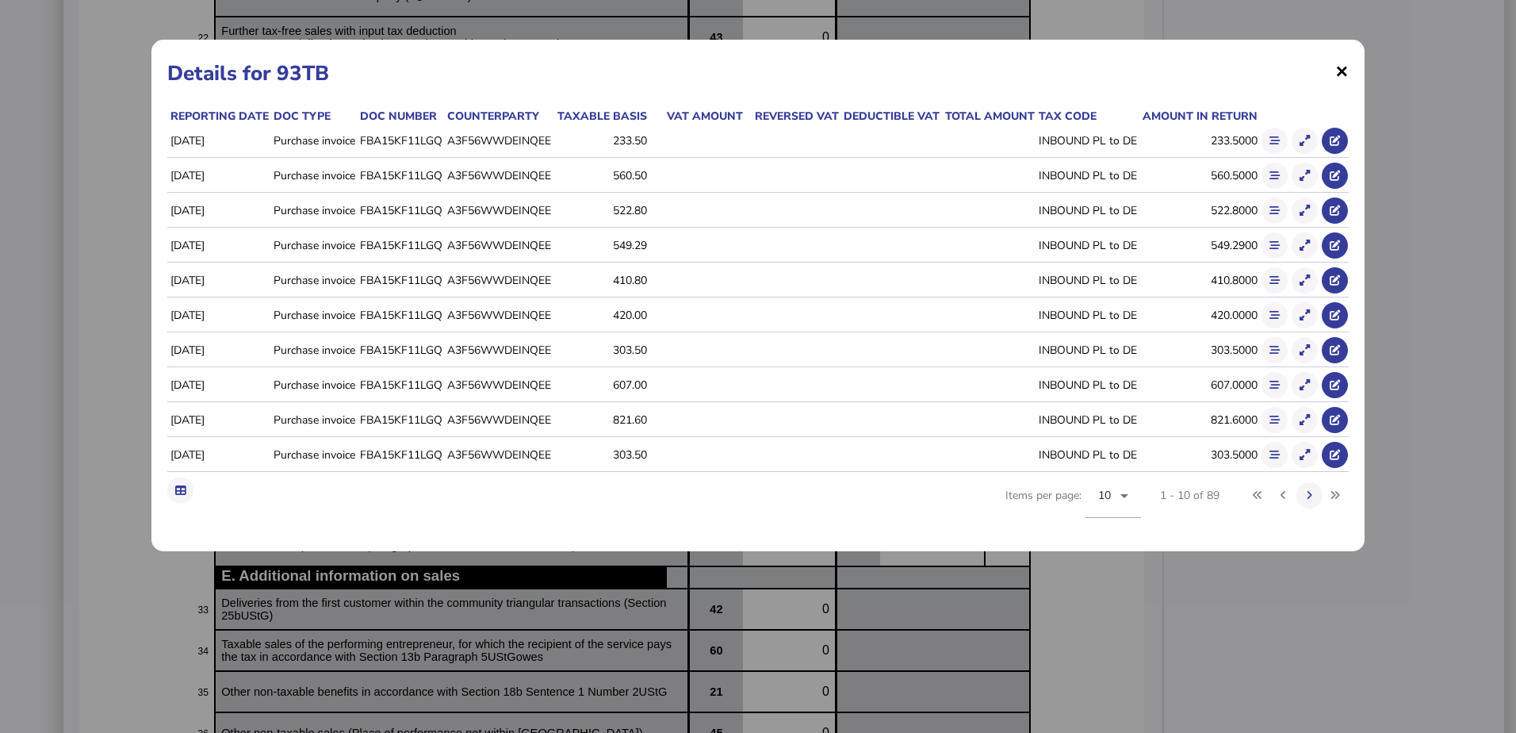
click at [1338, 66] on span "×" at bounding box center [1341, 71] width 13 height 30
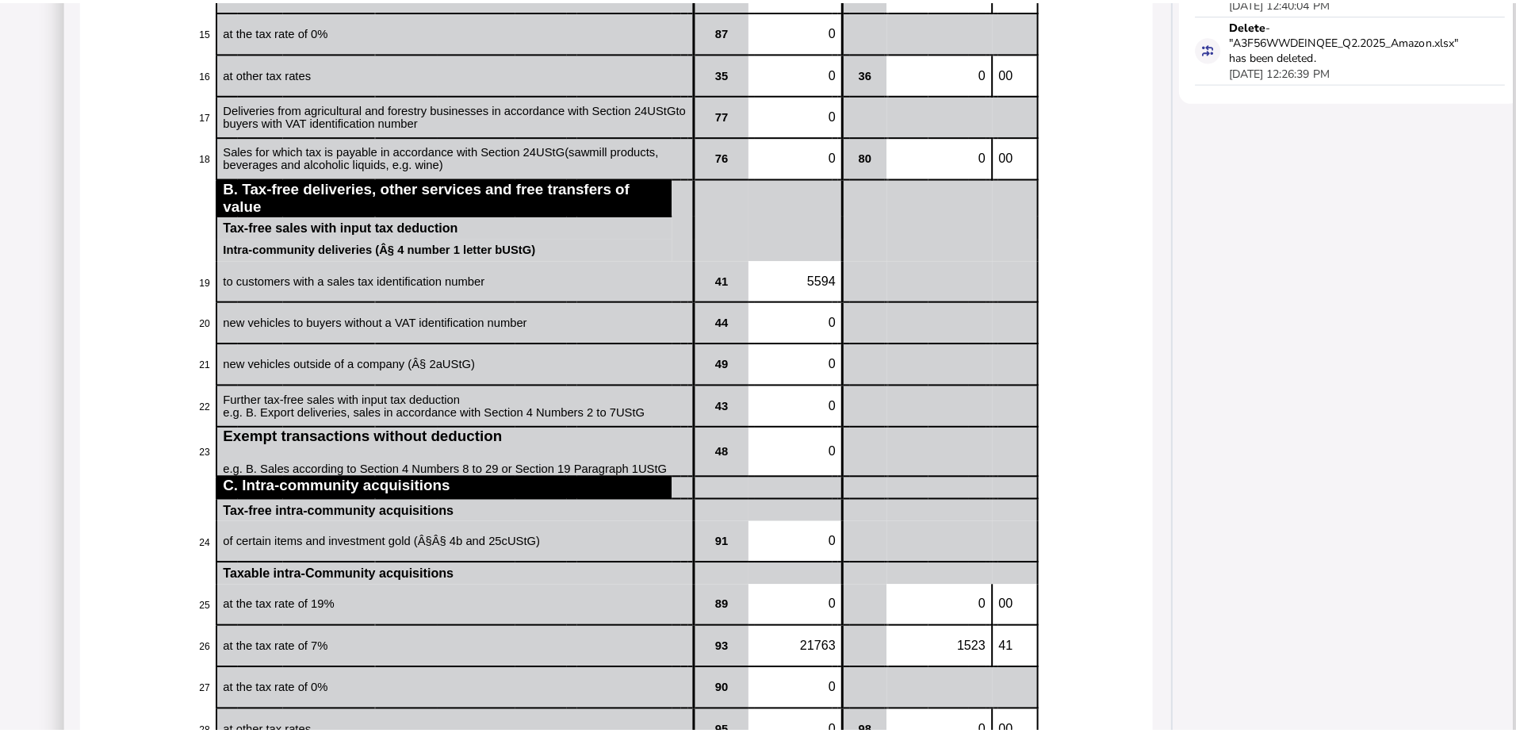
scroll to position [872, 0]
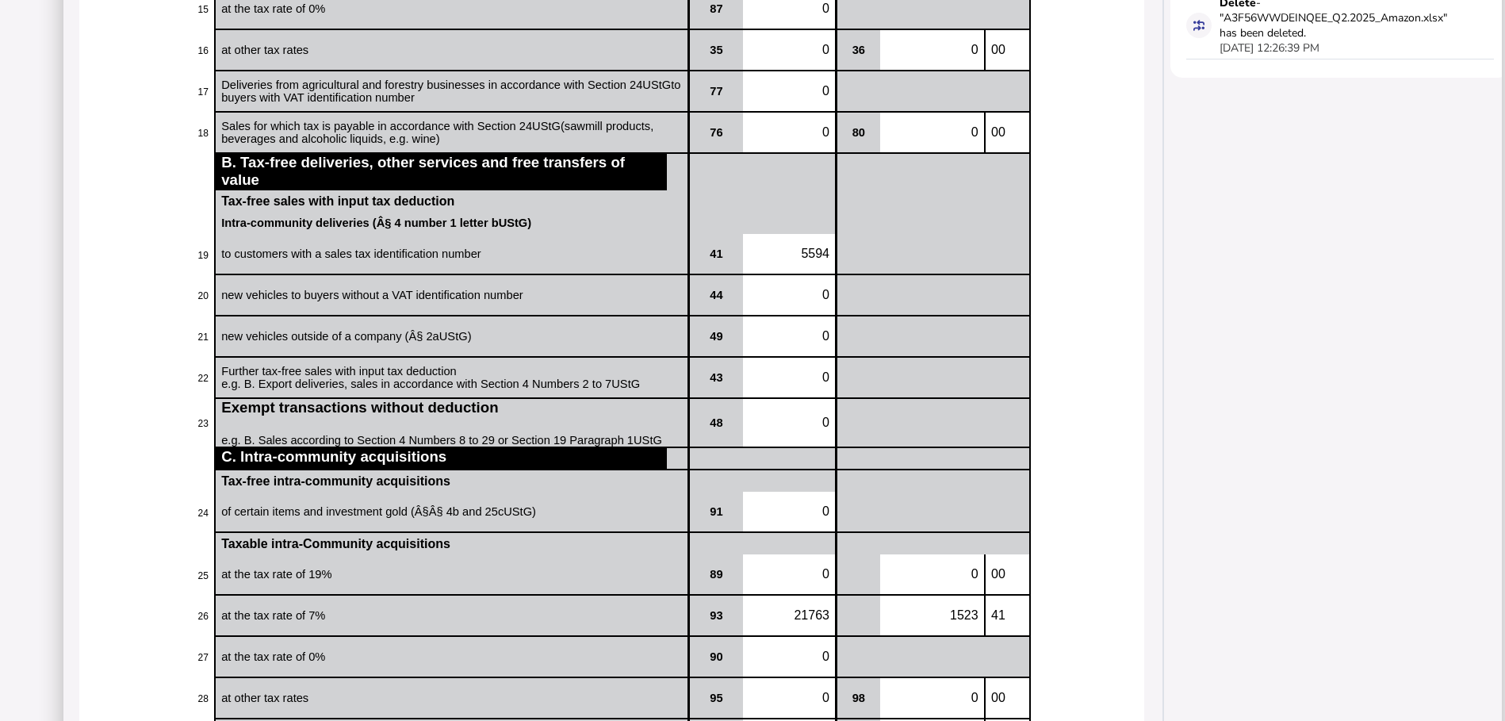
click at [786, 622] on p "21763" at bounding box center [789, 615] width 81 height 14
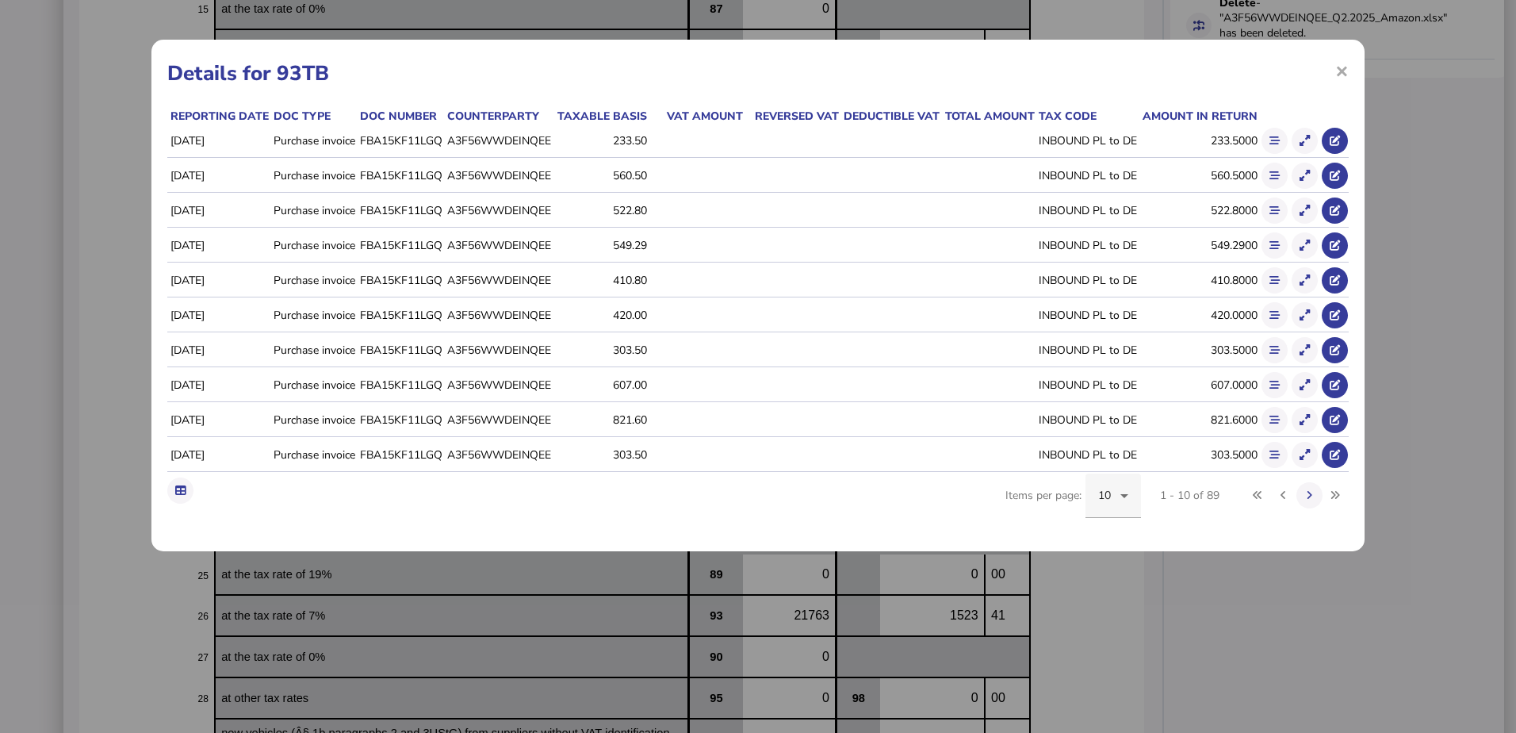
click at [1140, 503] on div "10" at bounding box center [1113, 495] width 56 height 44
click at [1101, 670] on mat-option "100" at bounding box center [1113, 657] width 56 height 38
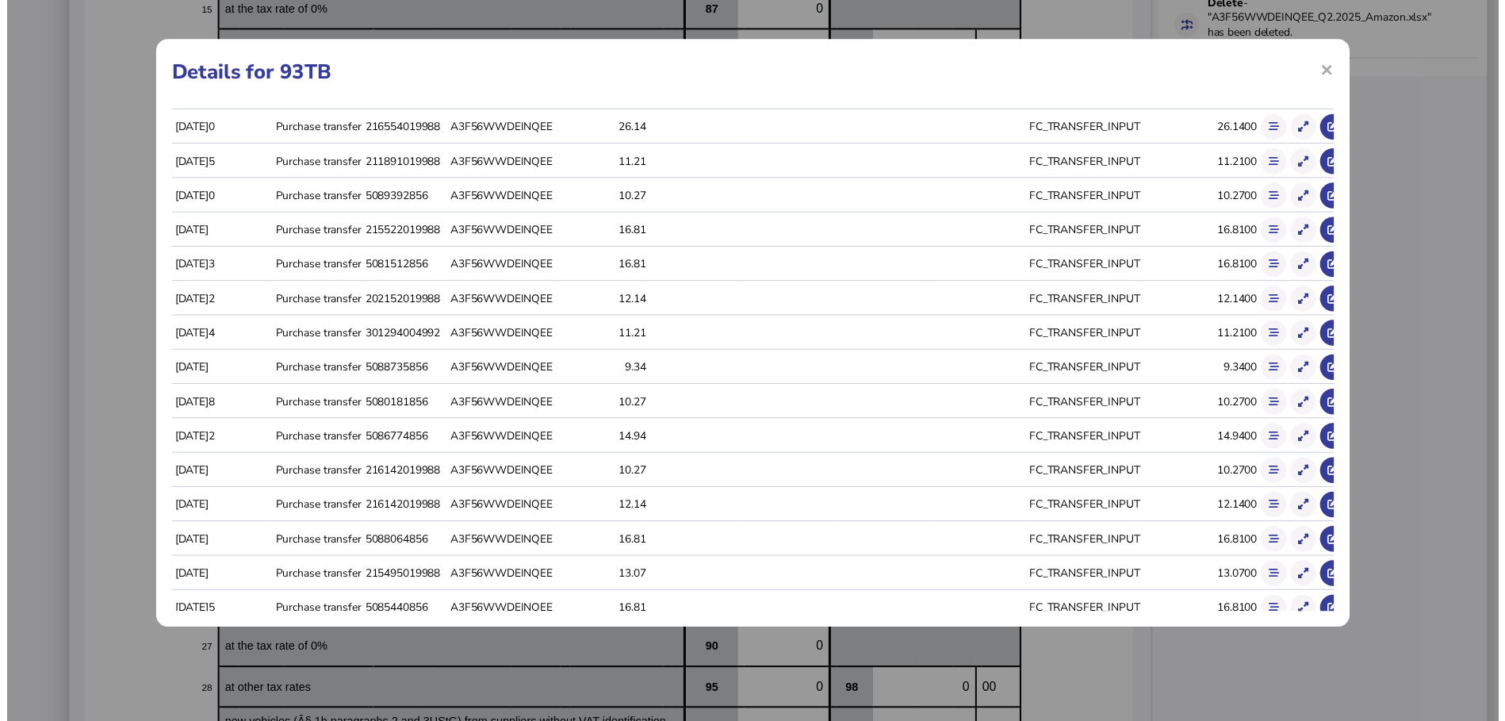
scroll to position [2682, 0]
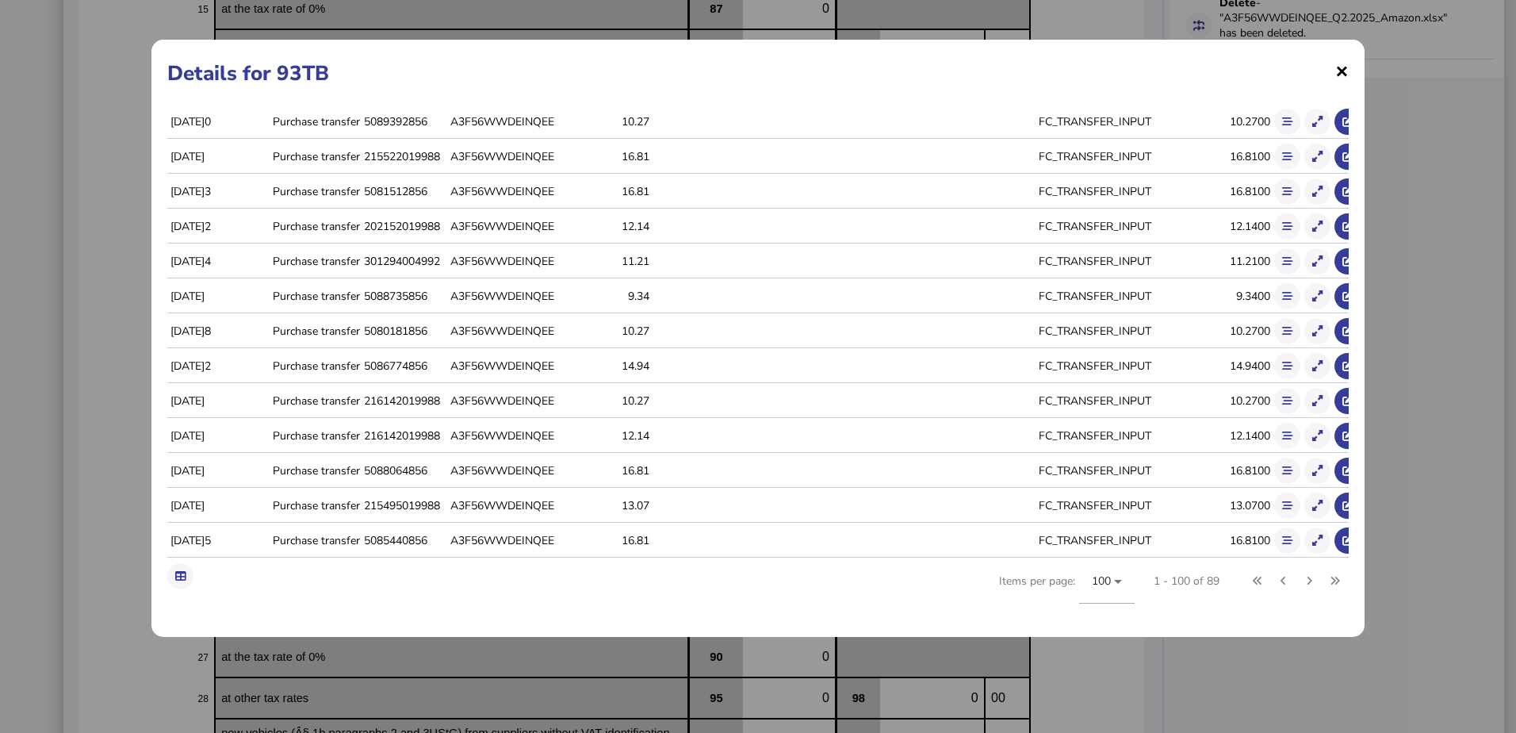
click at [1350, 70] on div "× Details for 93TB Reporting date Doc type Doc number Counterparty Taxable basi…" at bounding box center [757, 338] width 1213 height 597
drag, startPoint x: 1344, startPoint y: 68, endPoint x: 1343, endPoint y: 79, distance: 11.1
click at [1345, 68] on span "×" at bounding box center [1341, 71] width 13 height 30
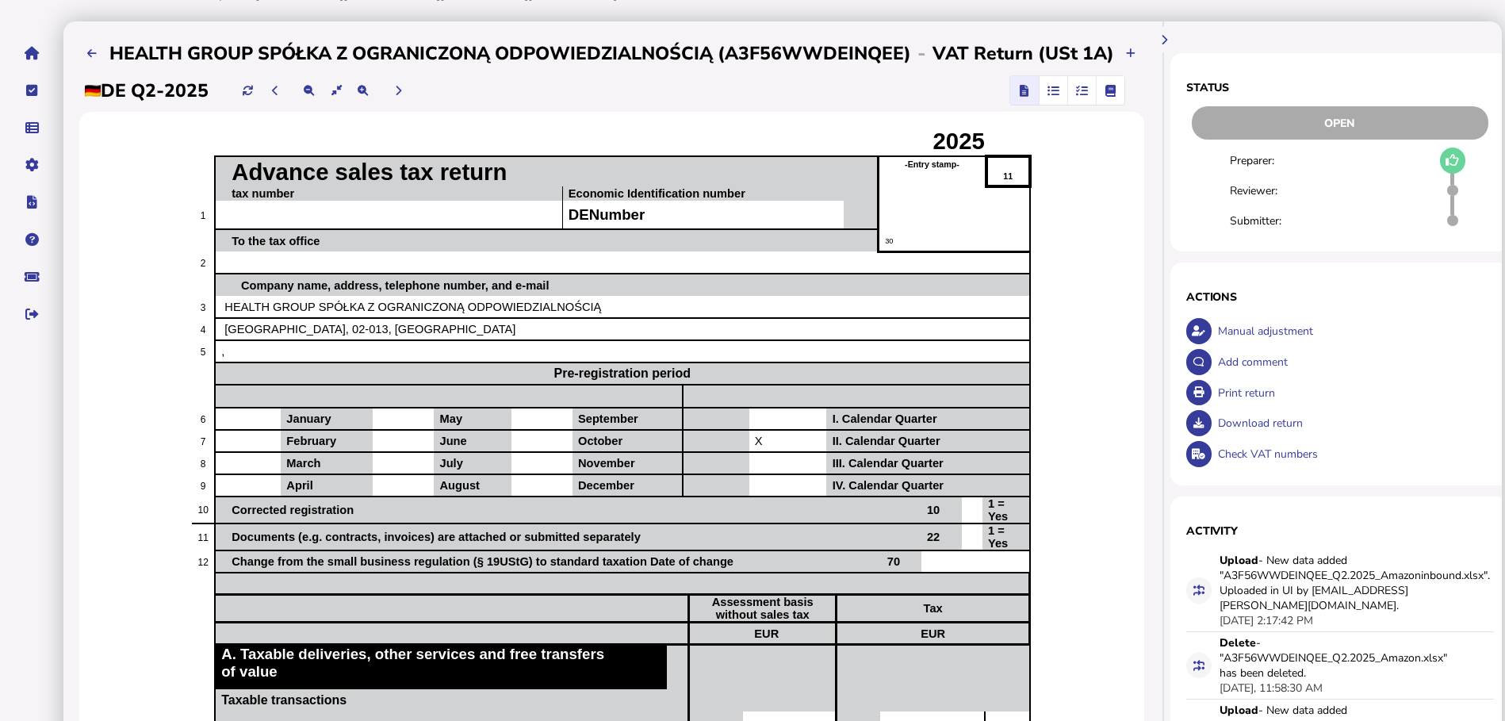
scroll to position [0, 0]
